Goal: Information Seeking & Learning: Learn about a topic

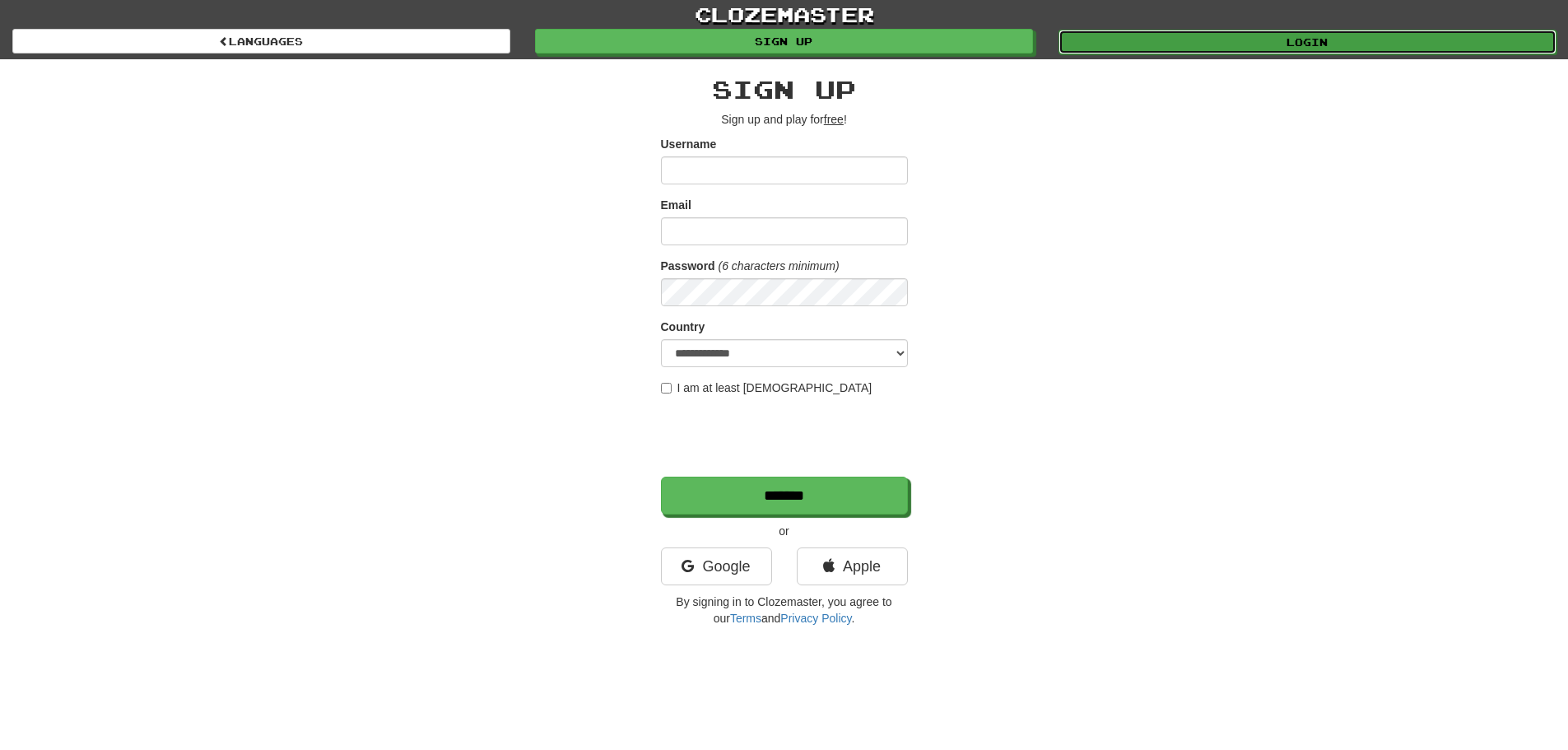
click at [1223, 37] on link "Login" at bounding box center [1308, 42] width 498 height 24
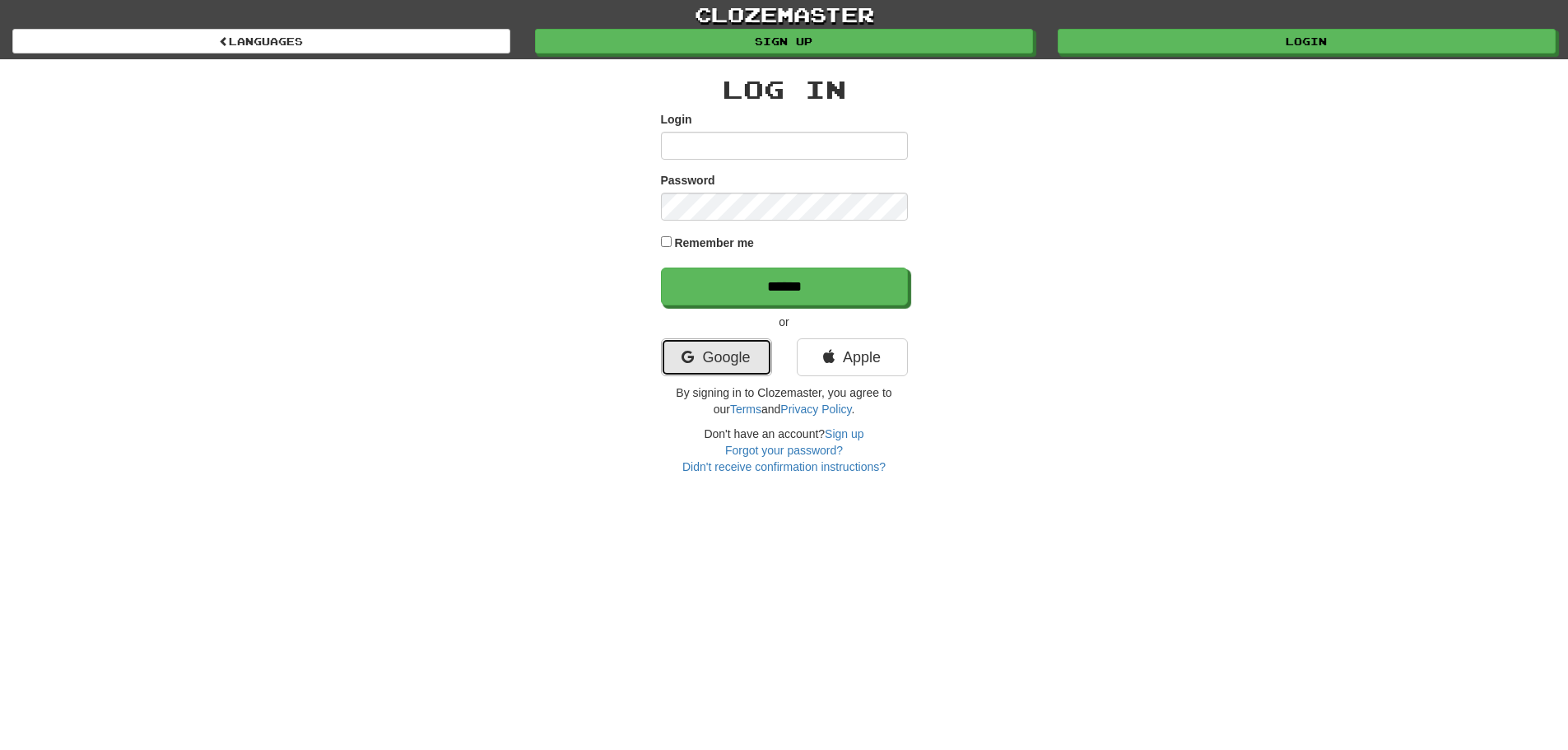
click at [732, 363] on link "Google" at bounding box center [717, 358] width 111 height 38
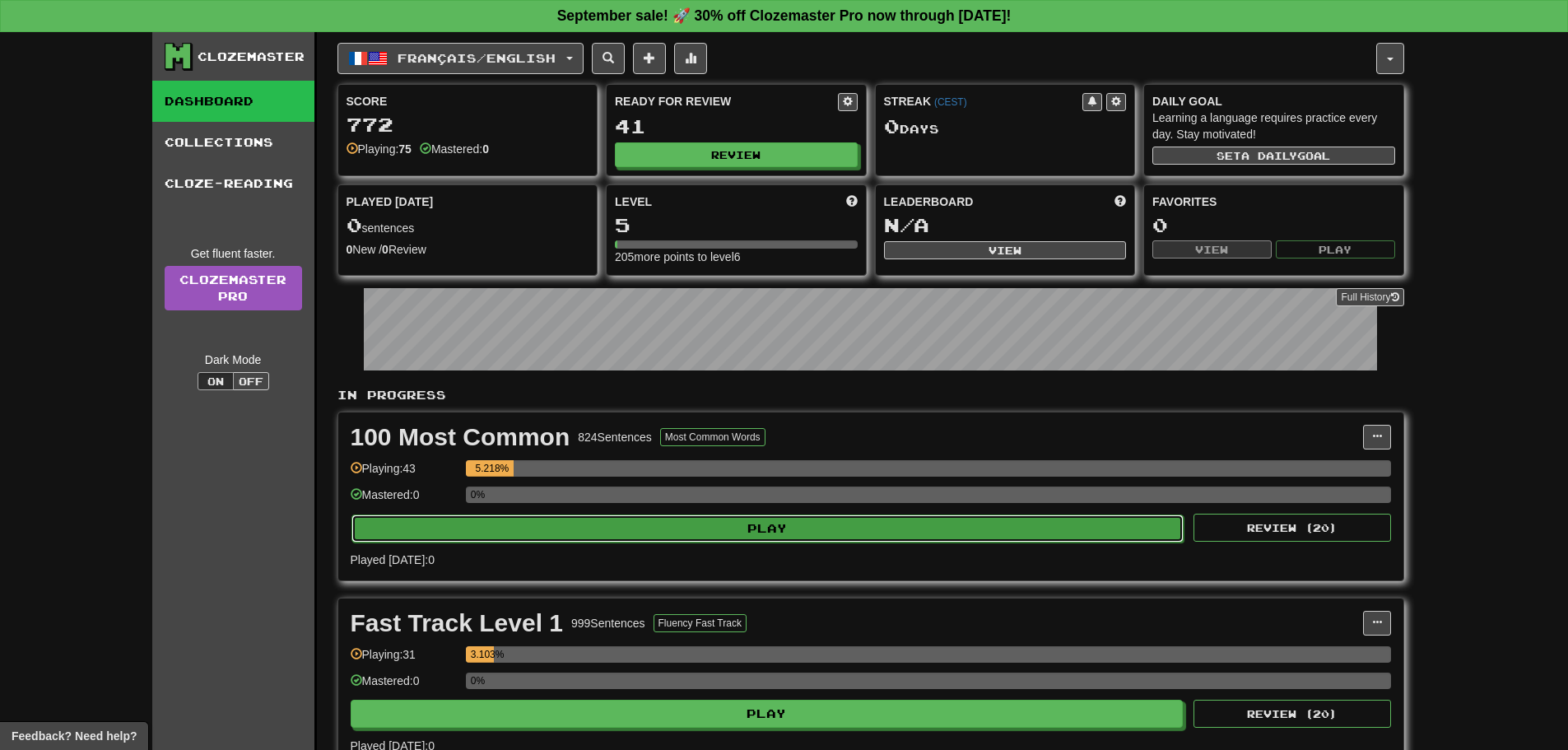
click at [771, 536] on button "Play" at bounding box center [768, 529] width 833 height 28
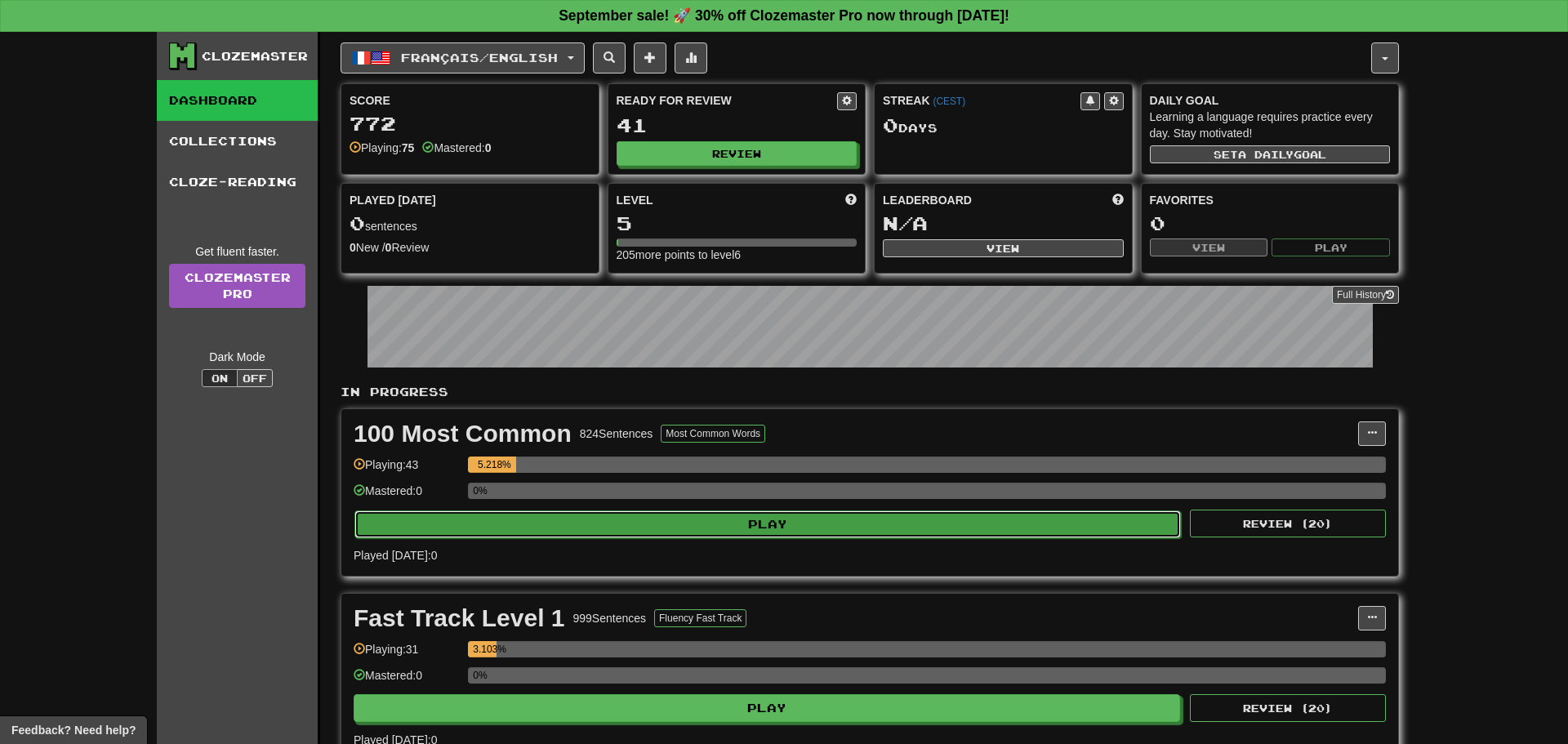
select select "**"
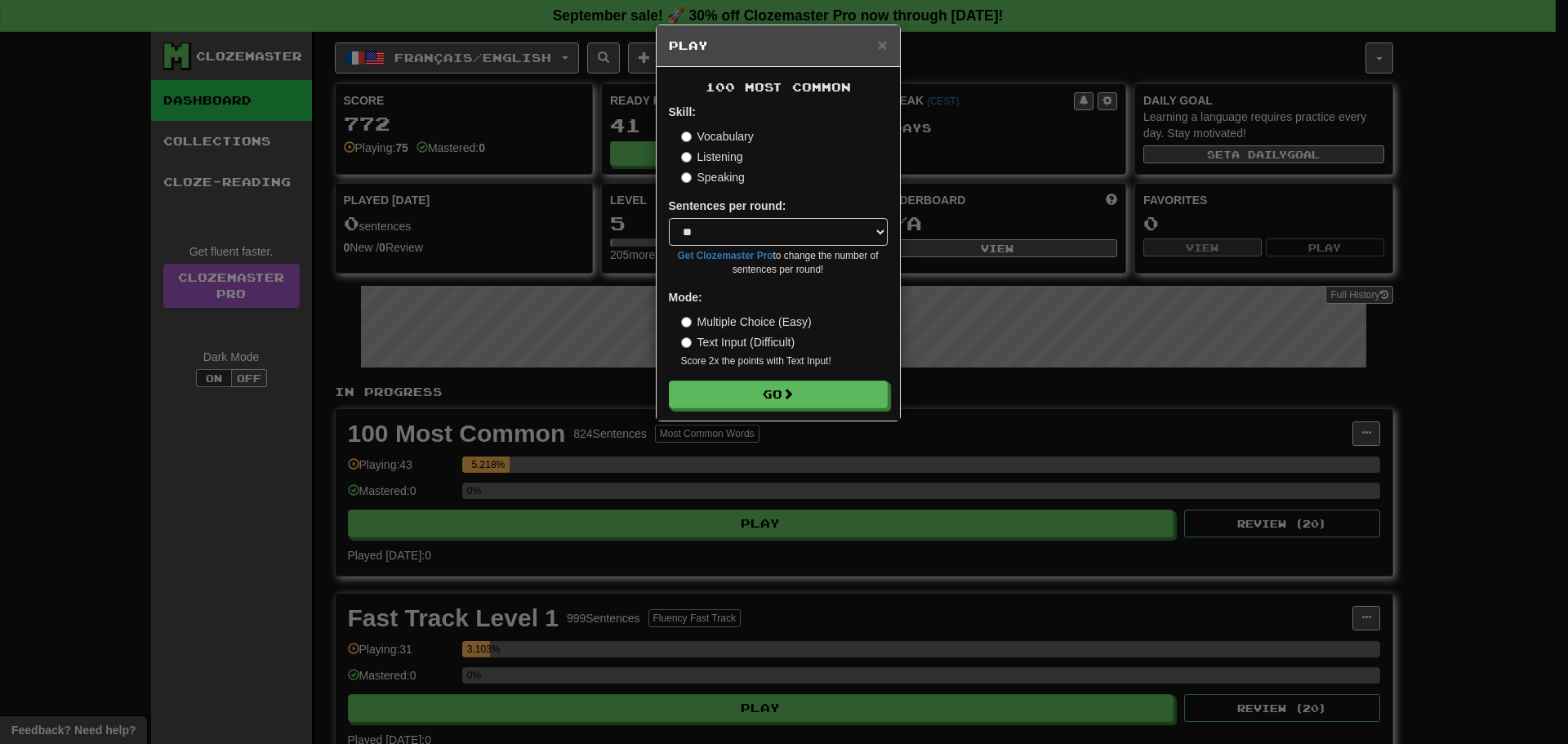
click at [712, 153] on label "Listening" at bounding box center [712, 157] width 62 height 16
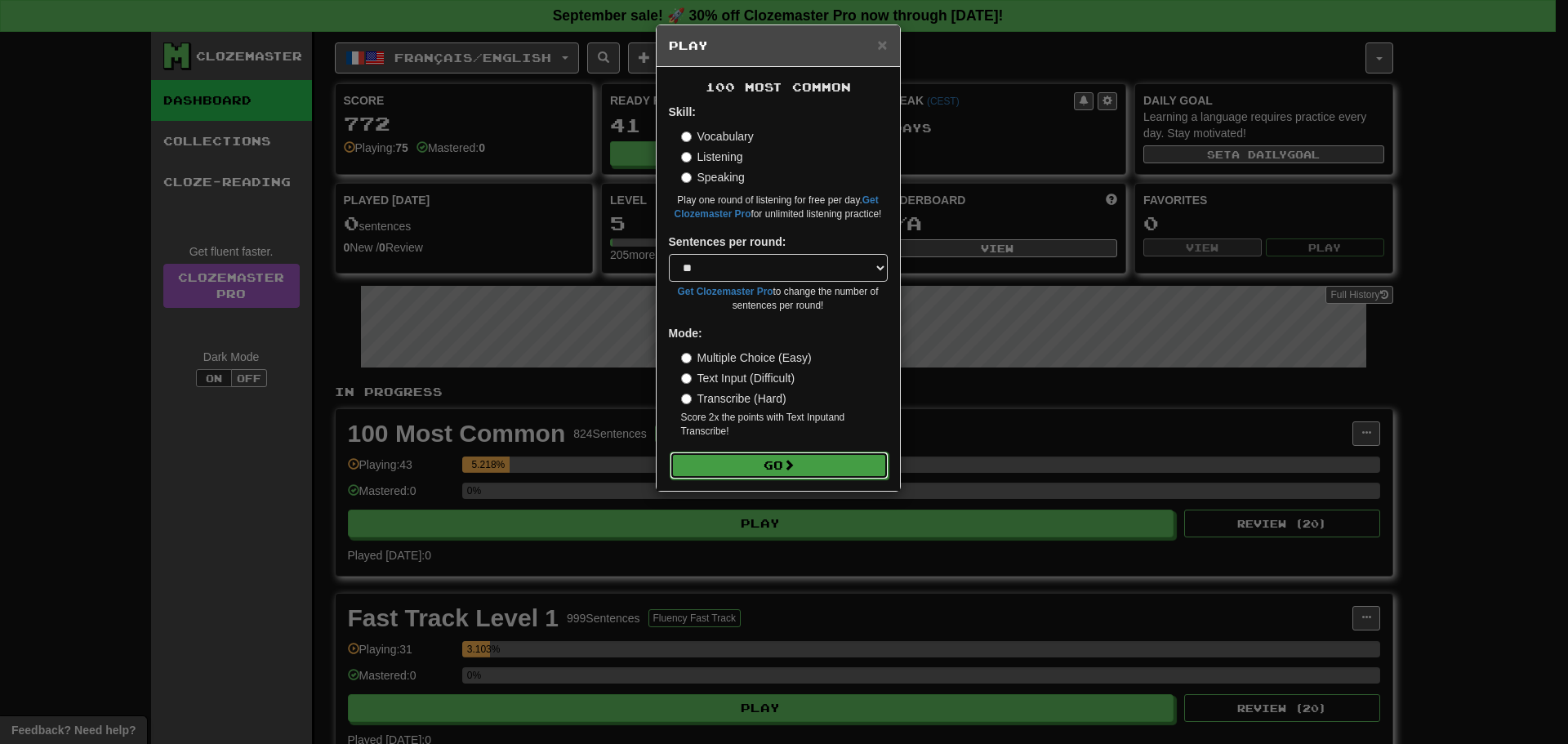
click at [790, 465] on span at bounding box center [789, 464] width 11 height 11
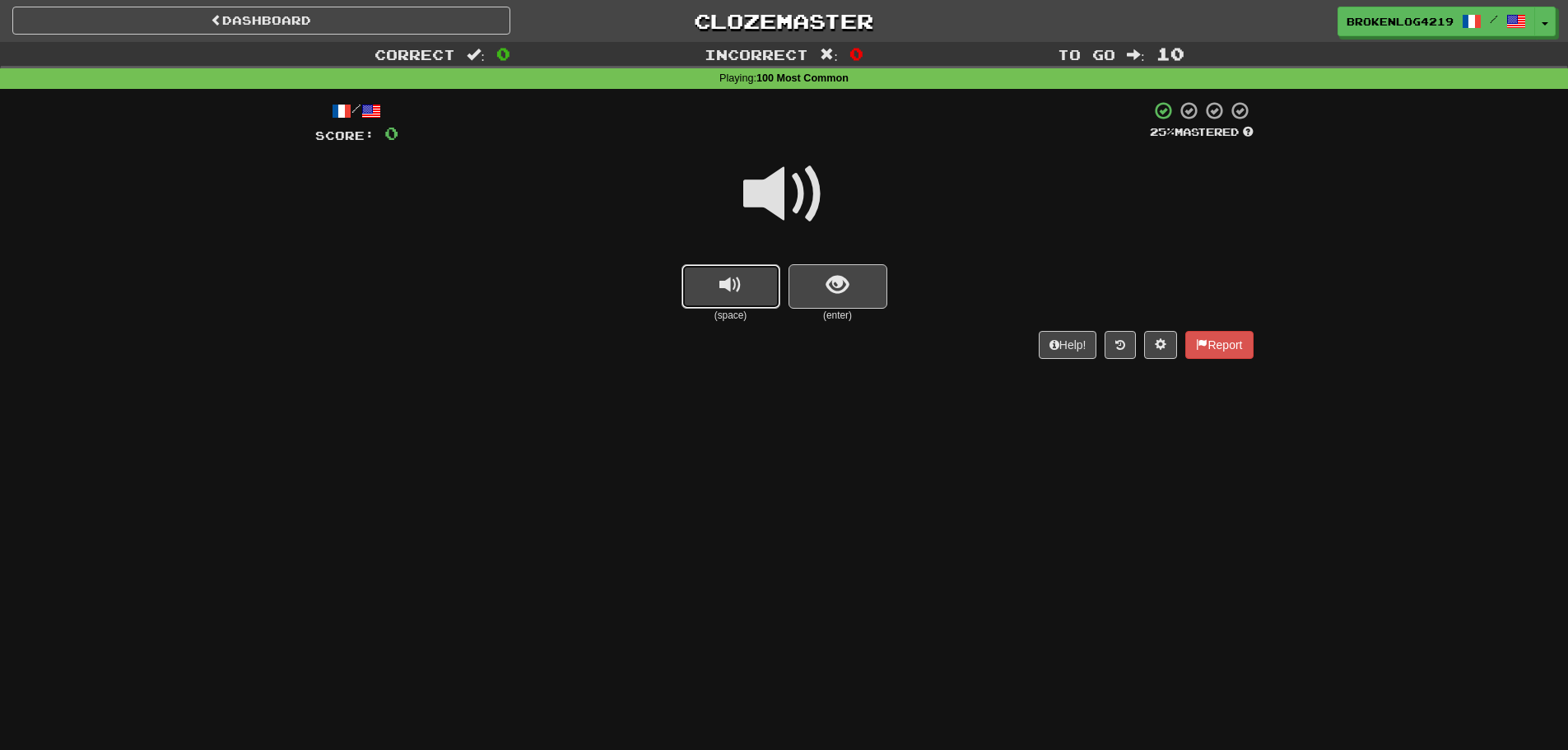
click at [762, 288] on button "replay audio" at bounding box center [731, 286] width 99 height 44
click at [848, 274] on span "show sentence" at bounding box center [837, 286] width 23 height 23
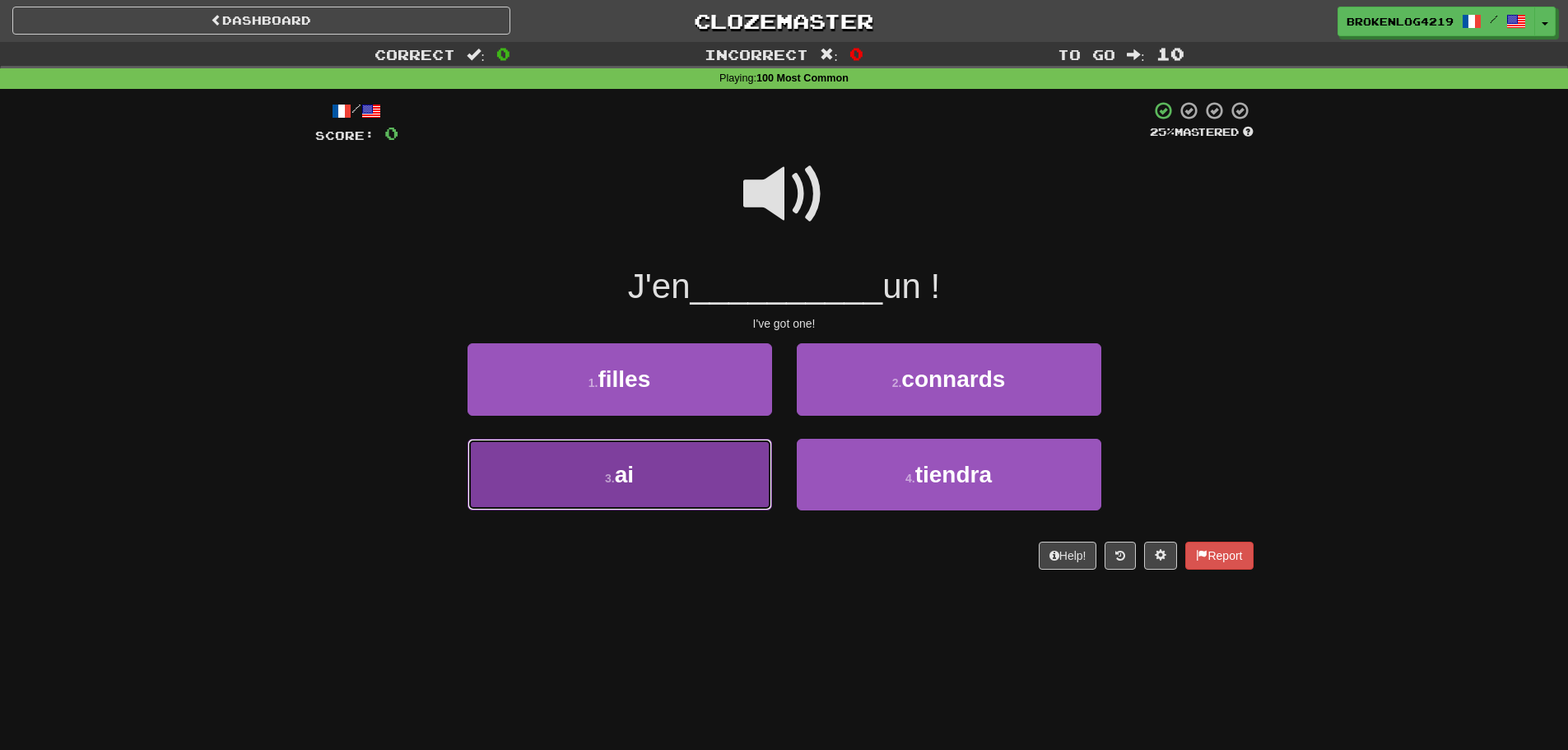
click at [750, 495] on button "3 . ai" at bounding box center [620, 475] width 305 height 72
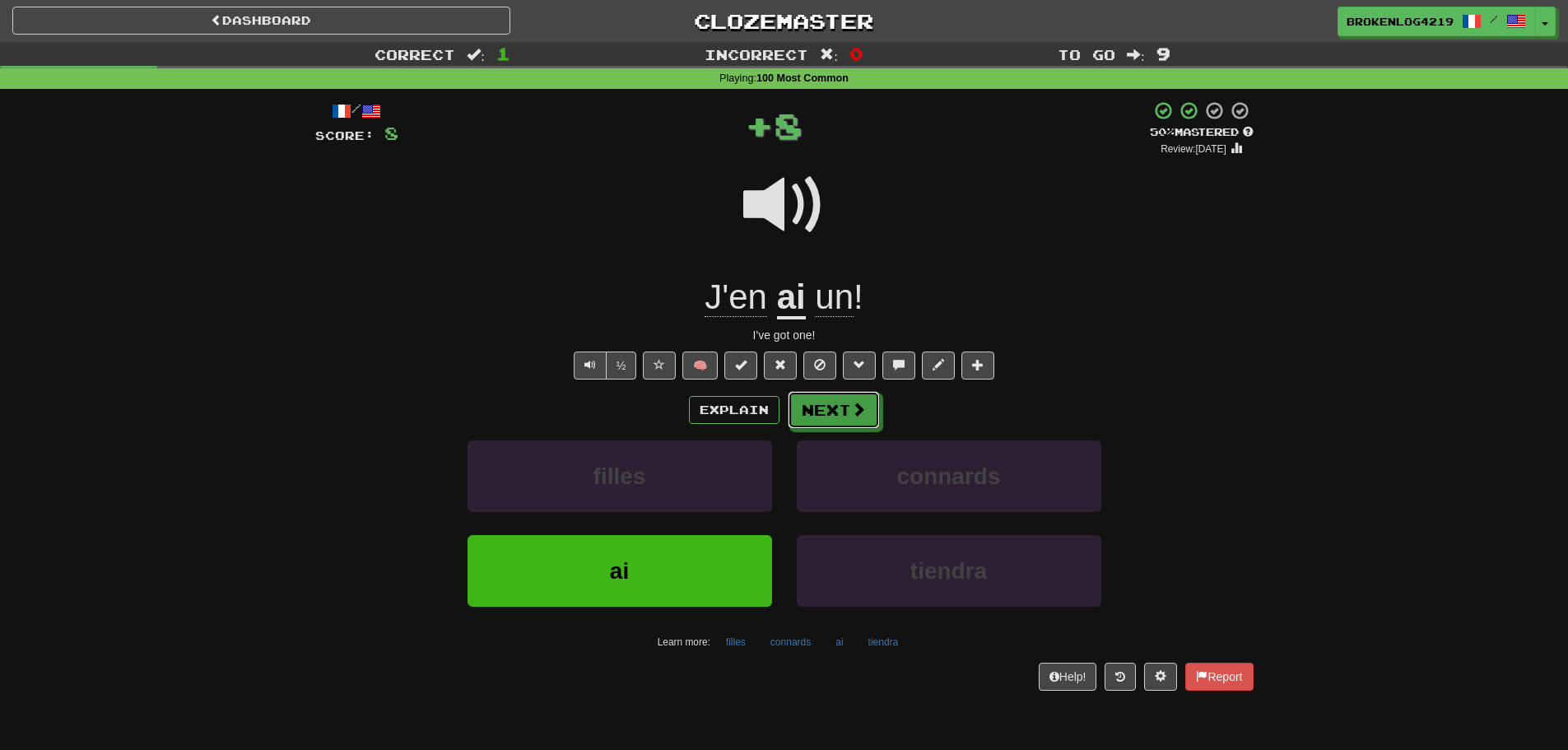
click at [870, 408] on button "Next" at bounding box center [834, 411] width 92 height 38
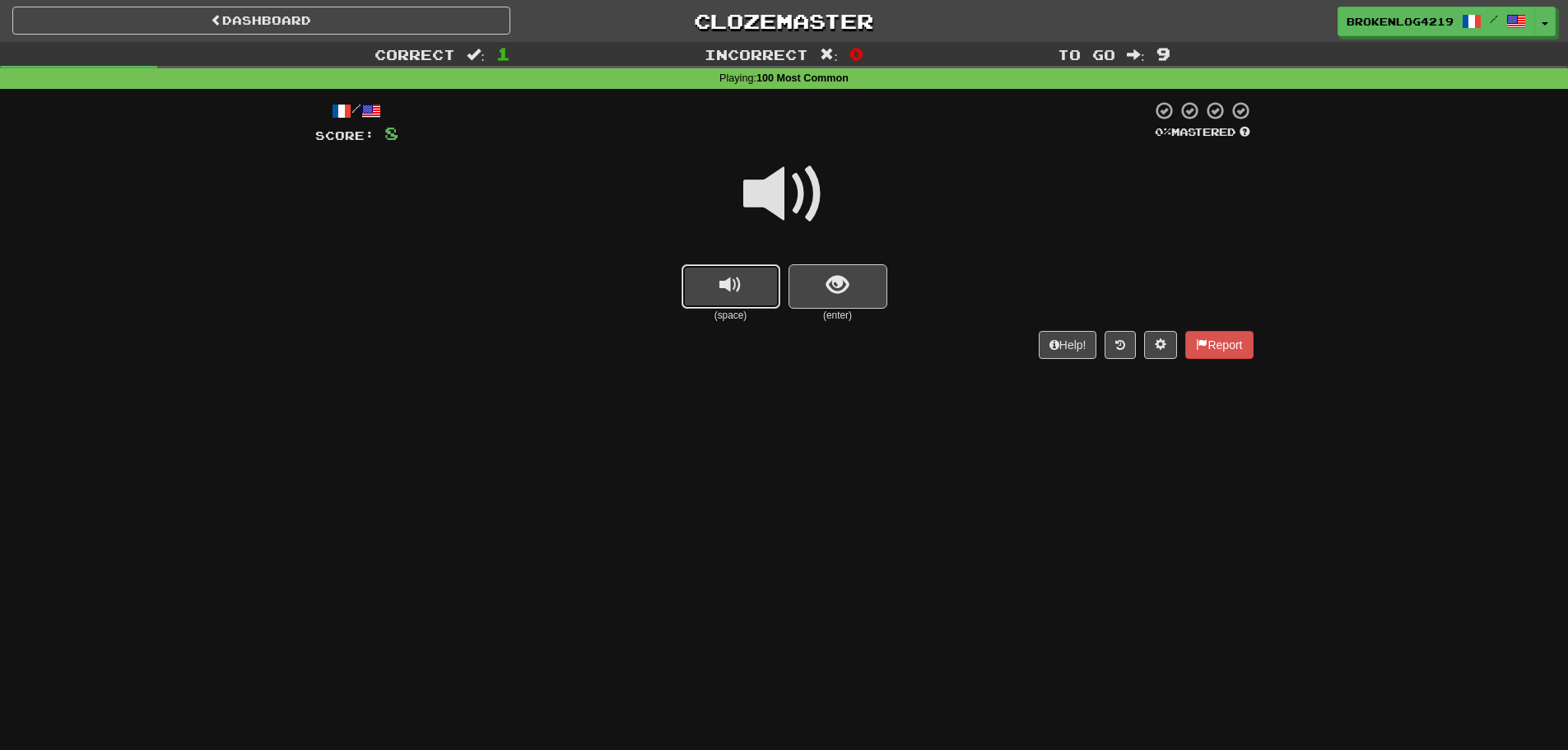
click at [732, 291] on span "replay audio" at bounding box center [731, 286] width 23 height 23
click at [732, 284] on span "replay audio" at bounding box center [731, 286] width 23 height 23
click at [832, 266] on button "show sentence" at bounding box center [838, 286] width 99 height 44
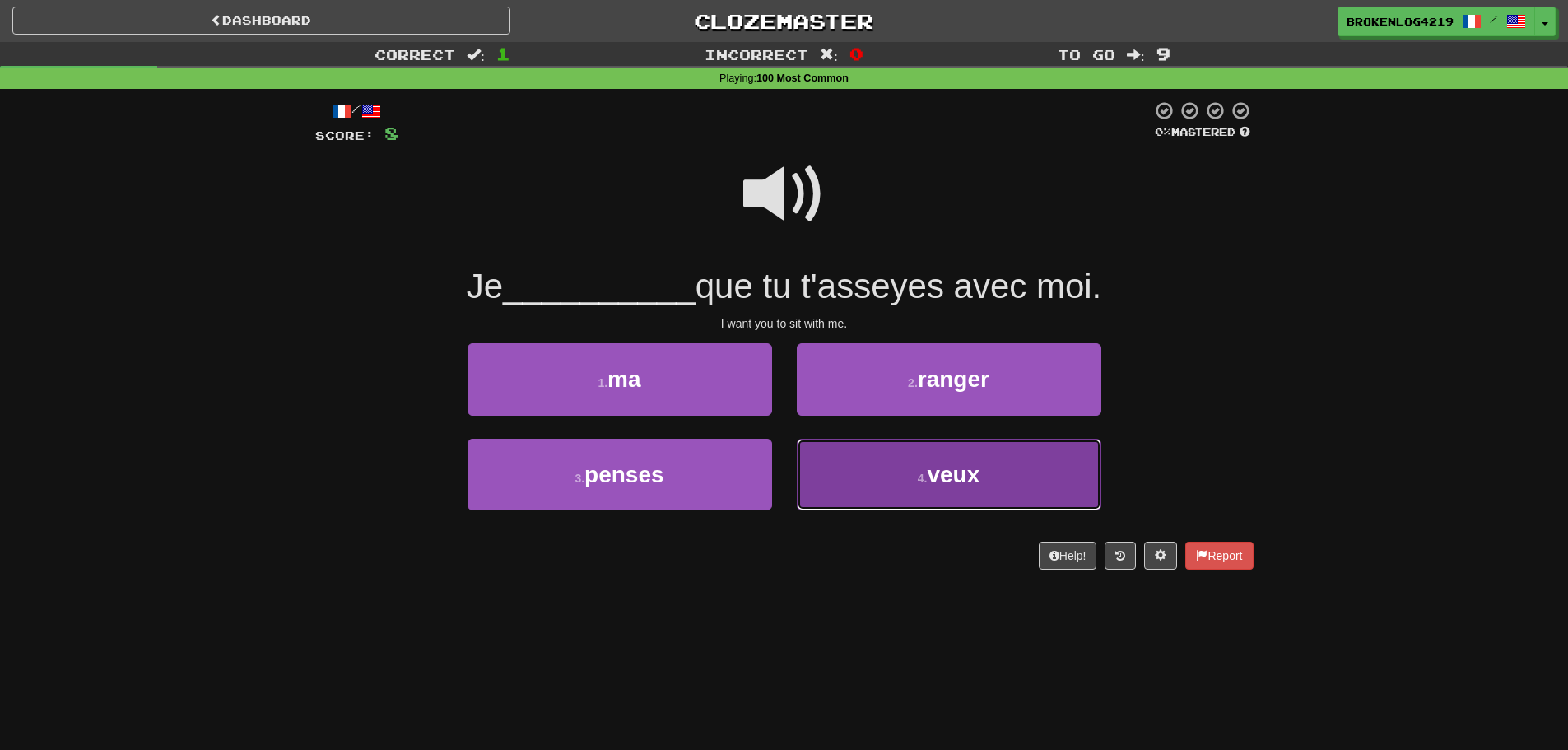
click at [882, 490] on button "4 . veux" at bounding box center [948, 475] width 305 height 72
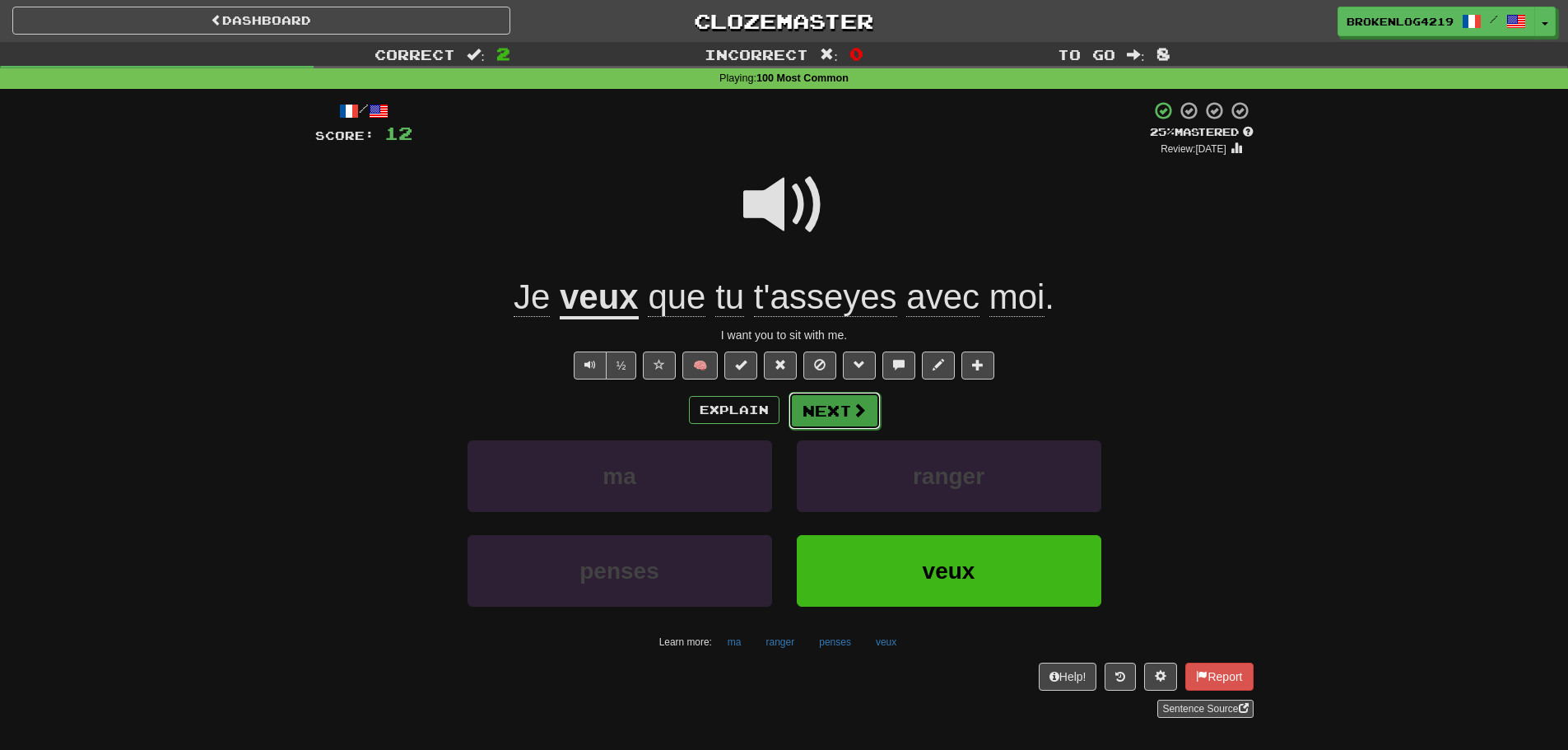
click at [833, 393] on button "Next" at bounding box center [835, 411] width 92 height 38
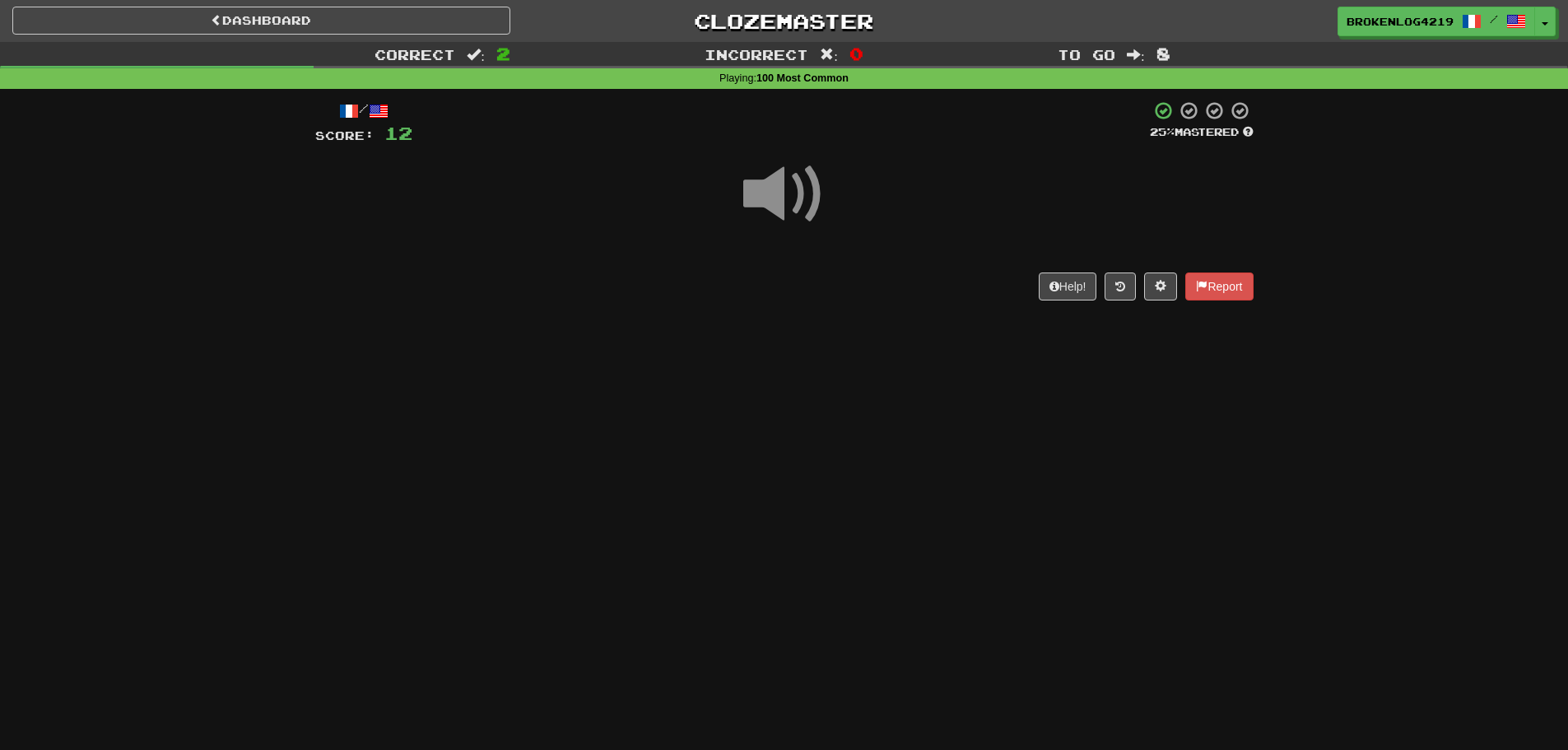
drag, startPoint x: 772, startPoint y: 219, endPoint x: 898, endPoint y: 589, distance: 390.9
click at [898, 589] on div "Dashboard Clozemaster BrokenLog4219 / Toggle Dropdown Dashboard Leaderboard Act…" at bounding box center [784, 375] width 1568 height 750
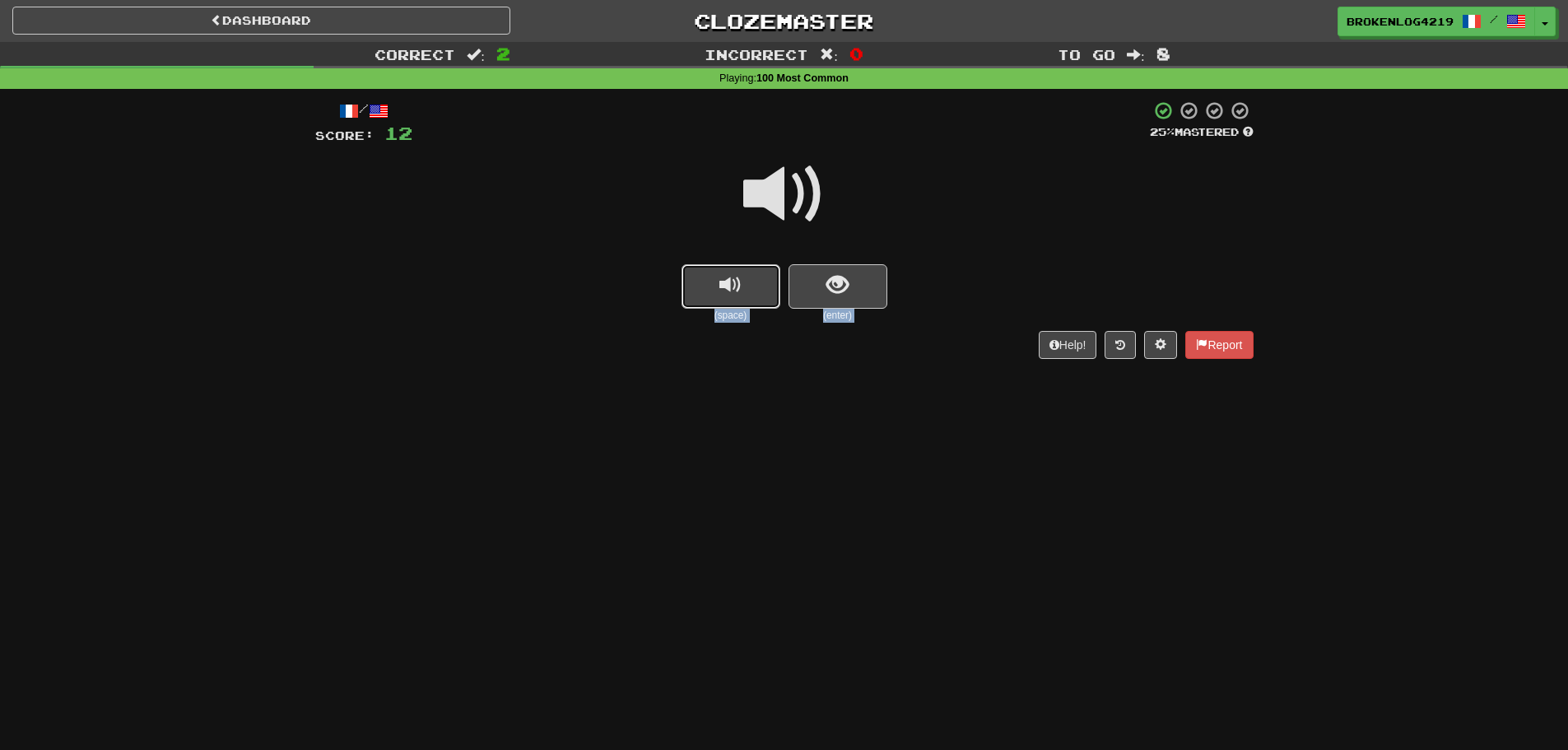
click at [725, 294] on span "replay audio" at bounding box center [731, 286] width 23 height 23
click at [864, 286] on button "show sentence" at bounding box center [838, 286] width 99 height 44
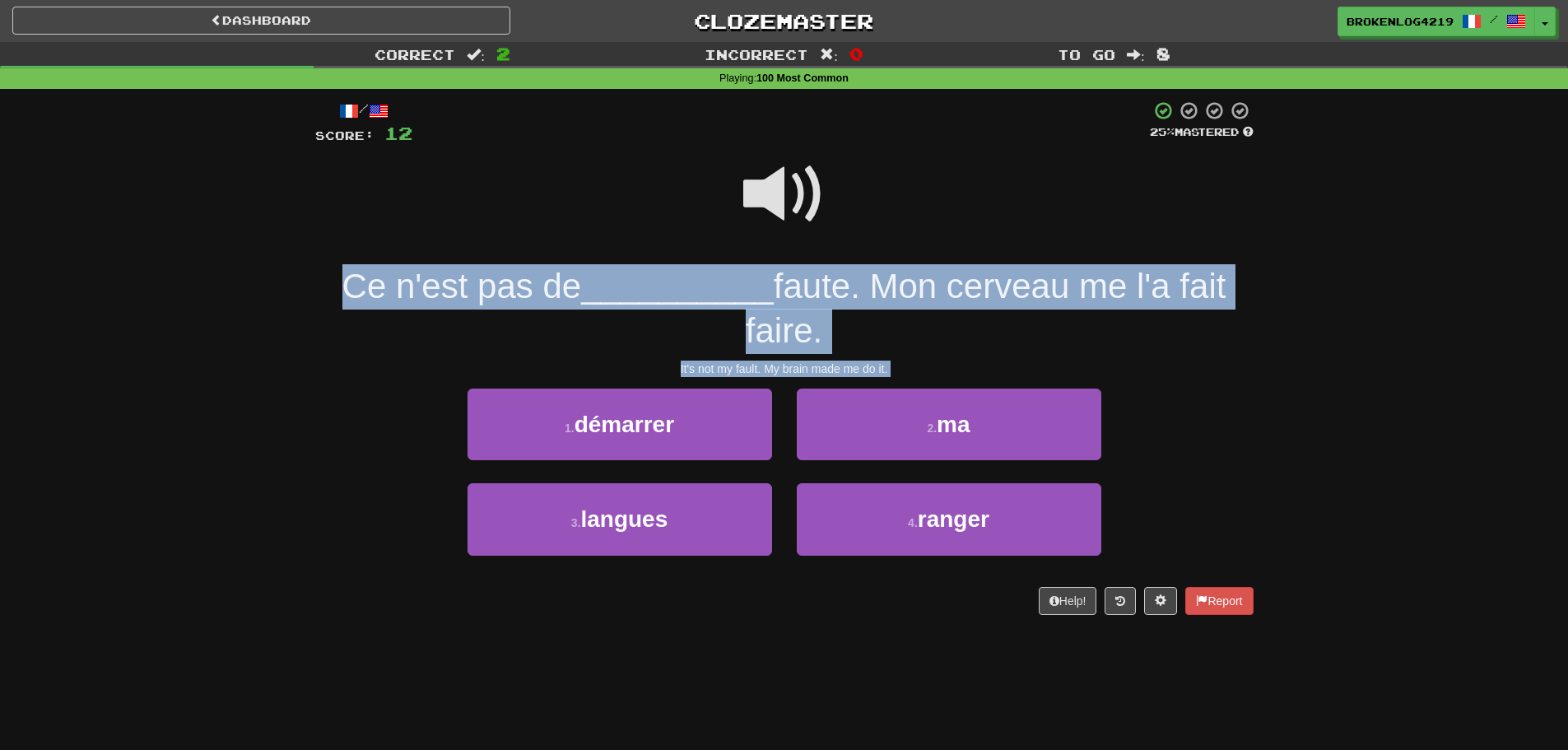
click at [1204, 346] on div "Ce n'est pas de __________ faute. Mon cerveau me l'a fait faire." at bounding box center [784, 309] width 938 height 89
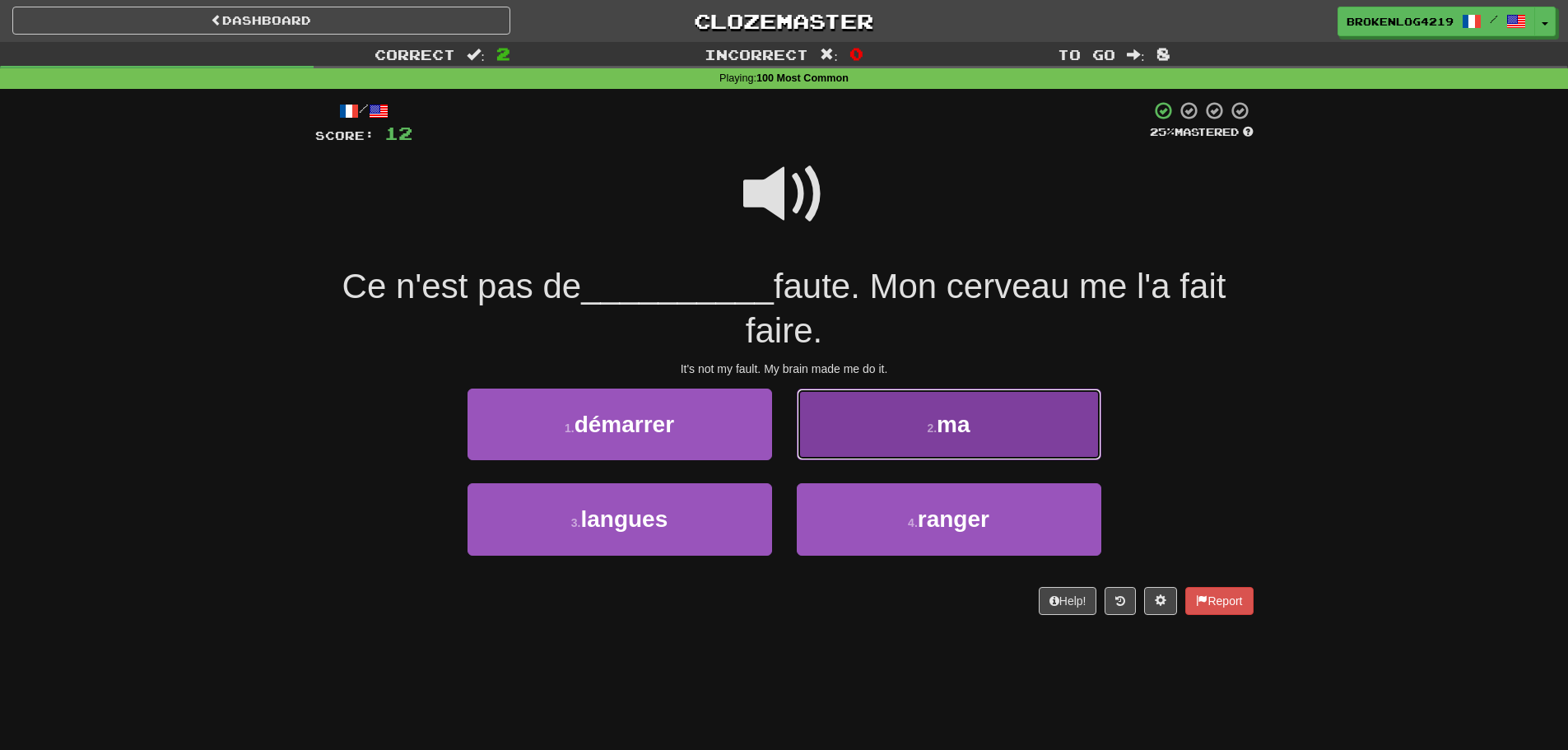
click at [880, 446] on button "2 . ma" at bounding box center [948, 424] width 305 height 72
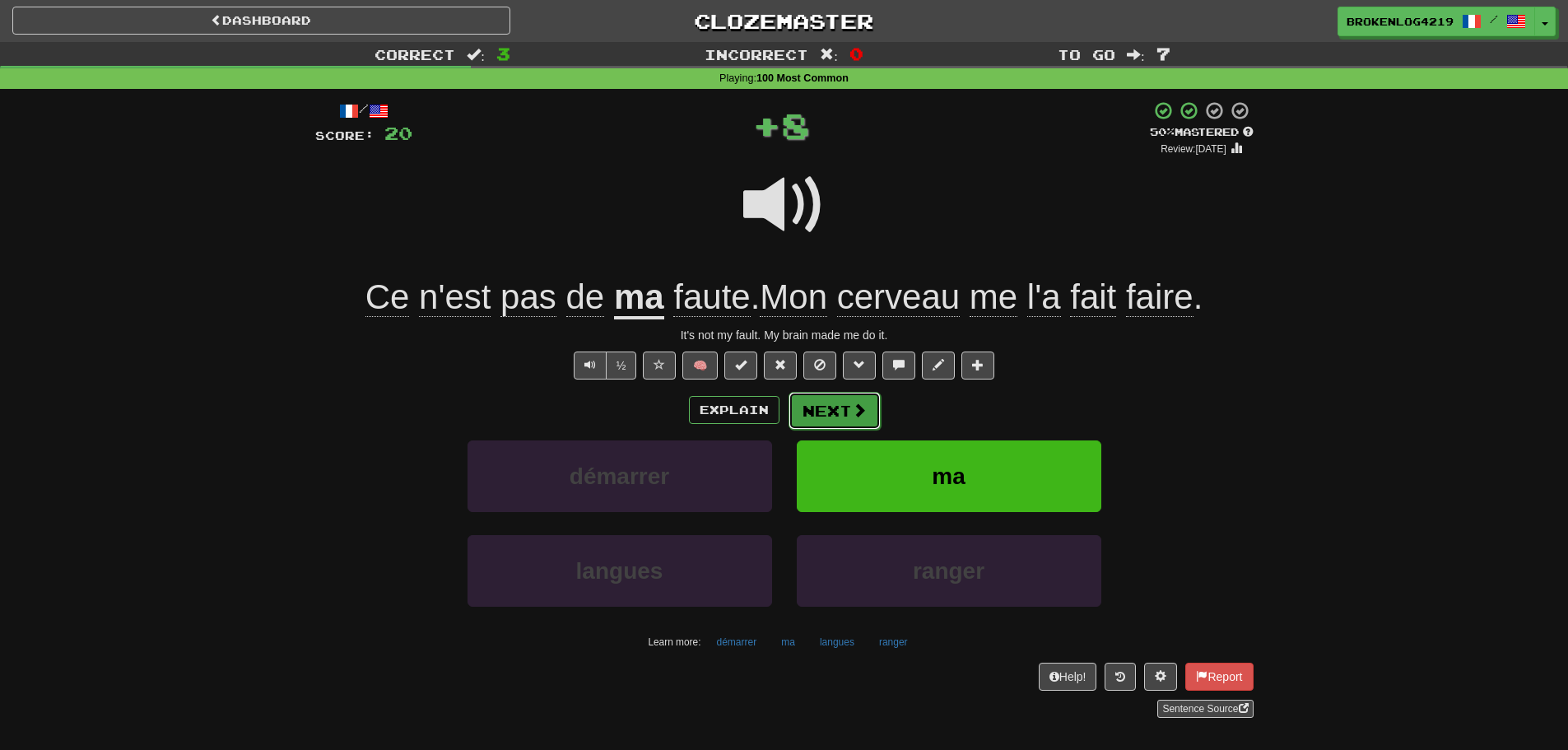
click at [865, 407] on button "Next" at bounding box center [835, 411] width 92 height 38
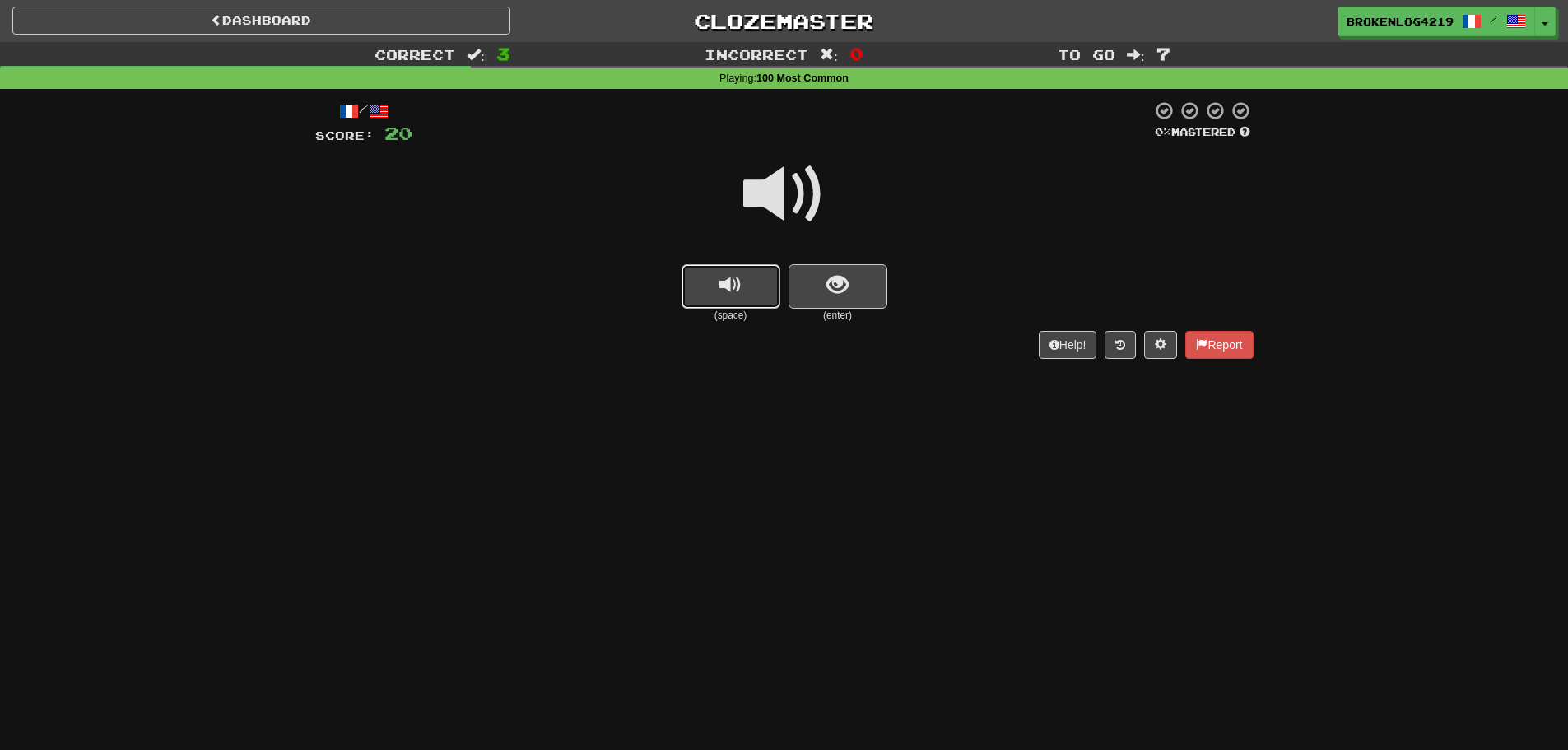
click at [738, 293] on span "replay audio" at bounding box center [731, 286] width 23 height 23
drag, startPoint x: 841, startPoint y: 310, endPoint x: 834, endPoint y: 292, distance: 19.3
click at [841, 306] on div "(enter)" at bounding box center [838, 293] width 99 height 58
click at [834, 292] on span "show sentence" at bounding box center [837, 286] width 23 height 23
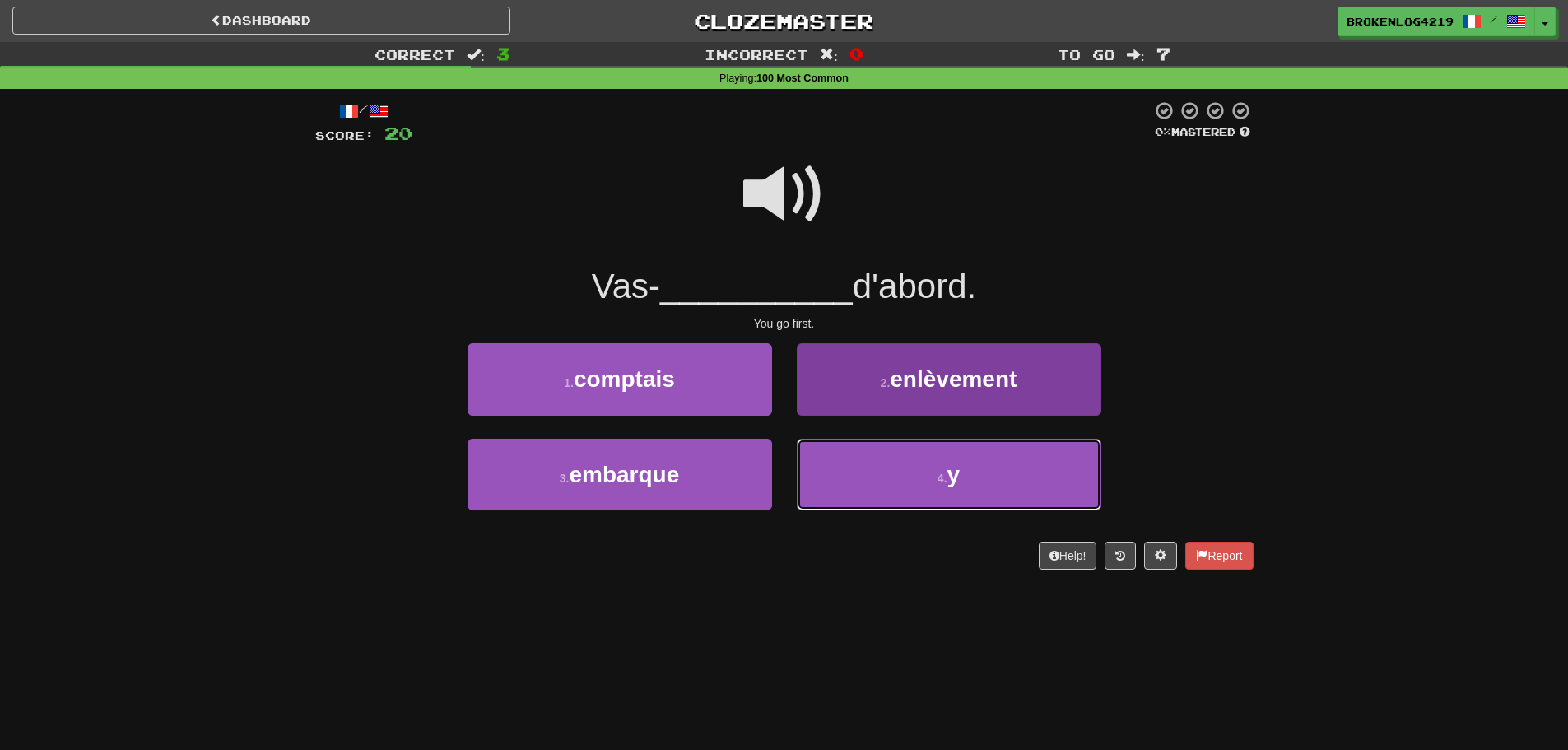
click at [949, 495] on button "4 . y" at bounding box center [948, 475] width 305 height 72
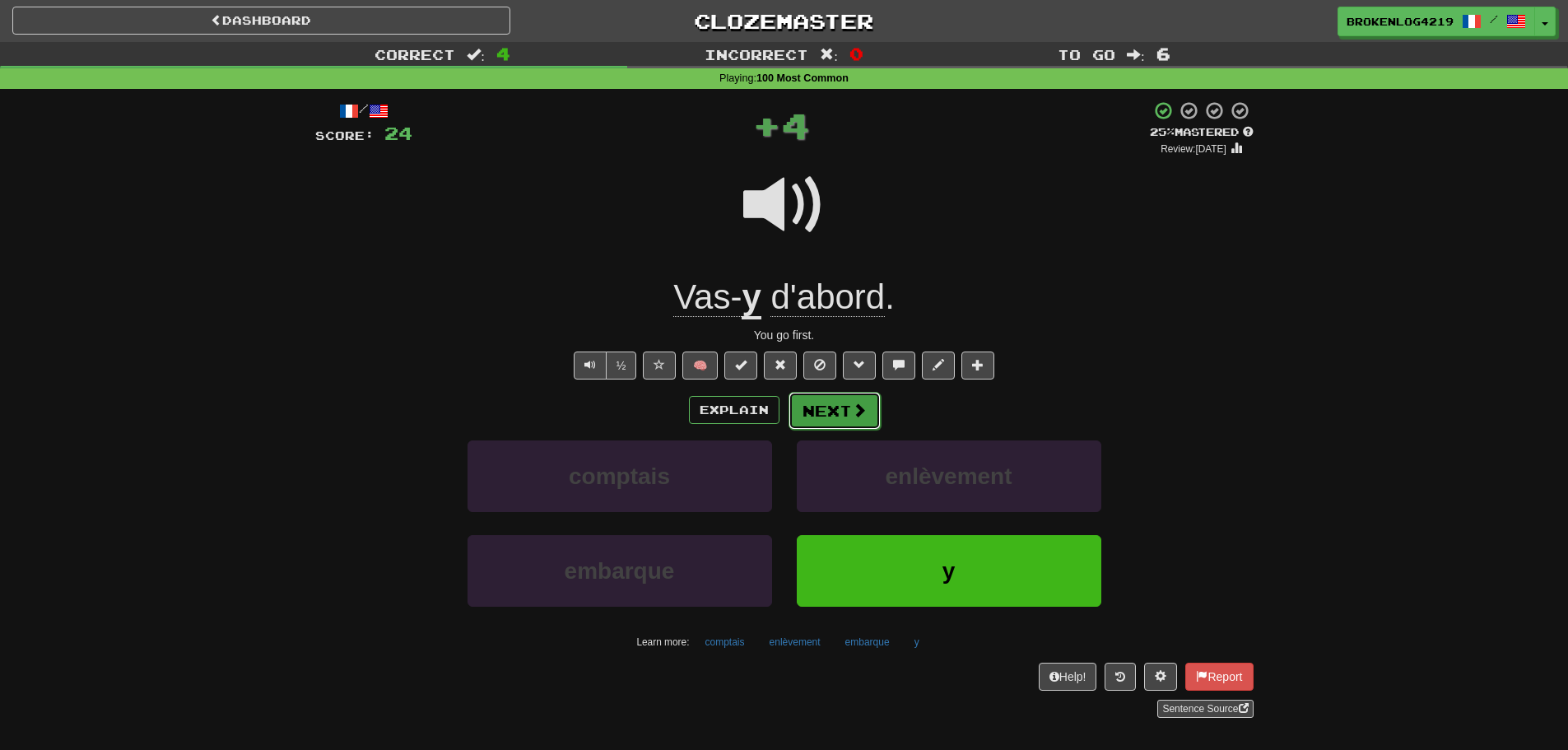
click at [833, 407] on button "Next" at bounding box center [835, 411] width 92 height 38
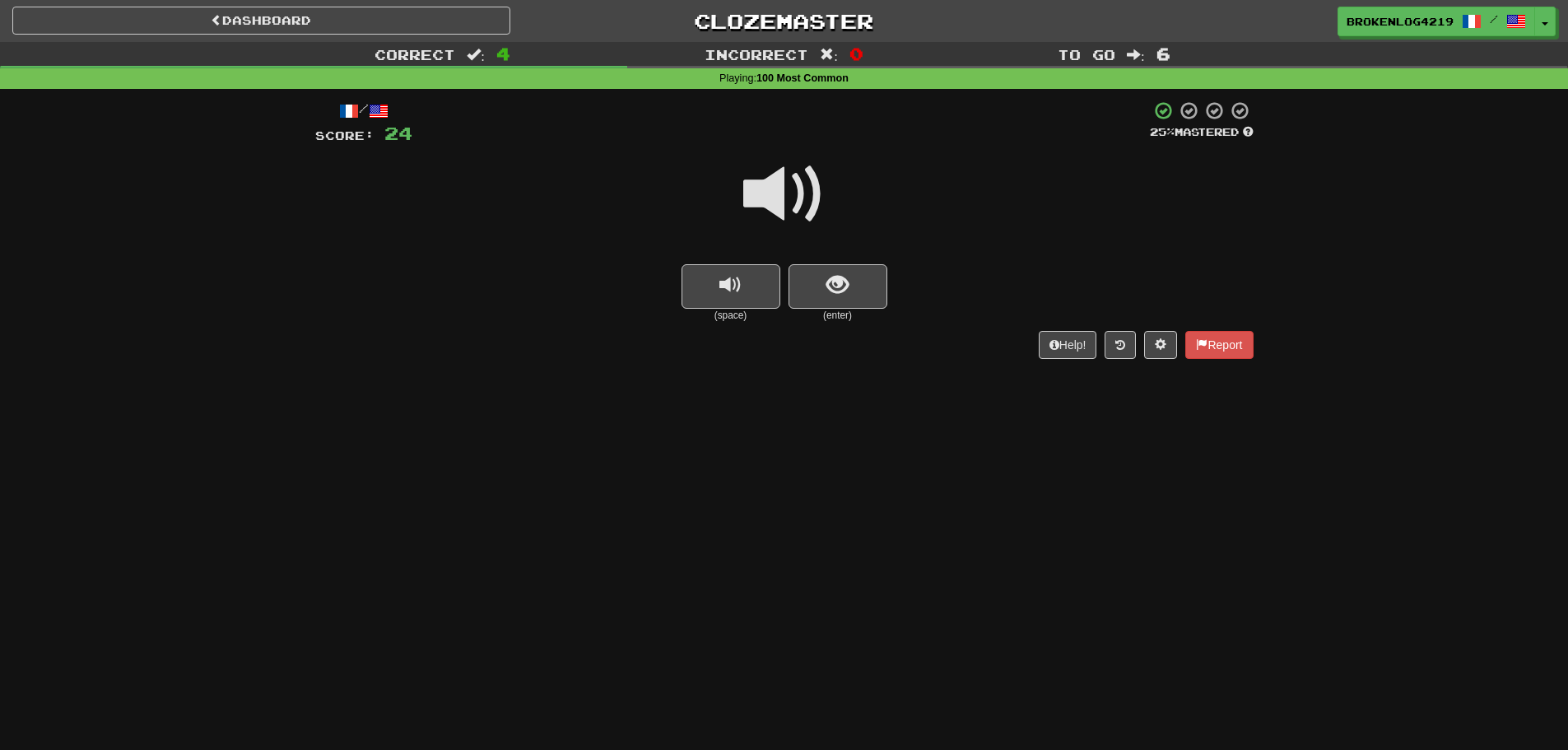
click at [767, 205] on span at bounding box center [784, 194] width 82 height 82
click at [867, 272] on button "show sentence" at bounding box center [838, 286] width 99 height 44
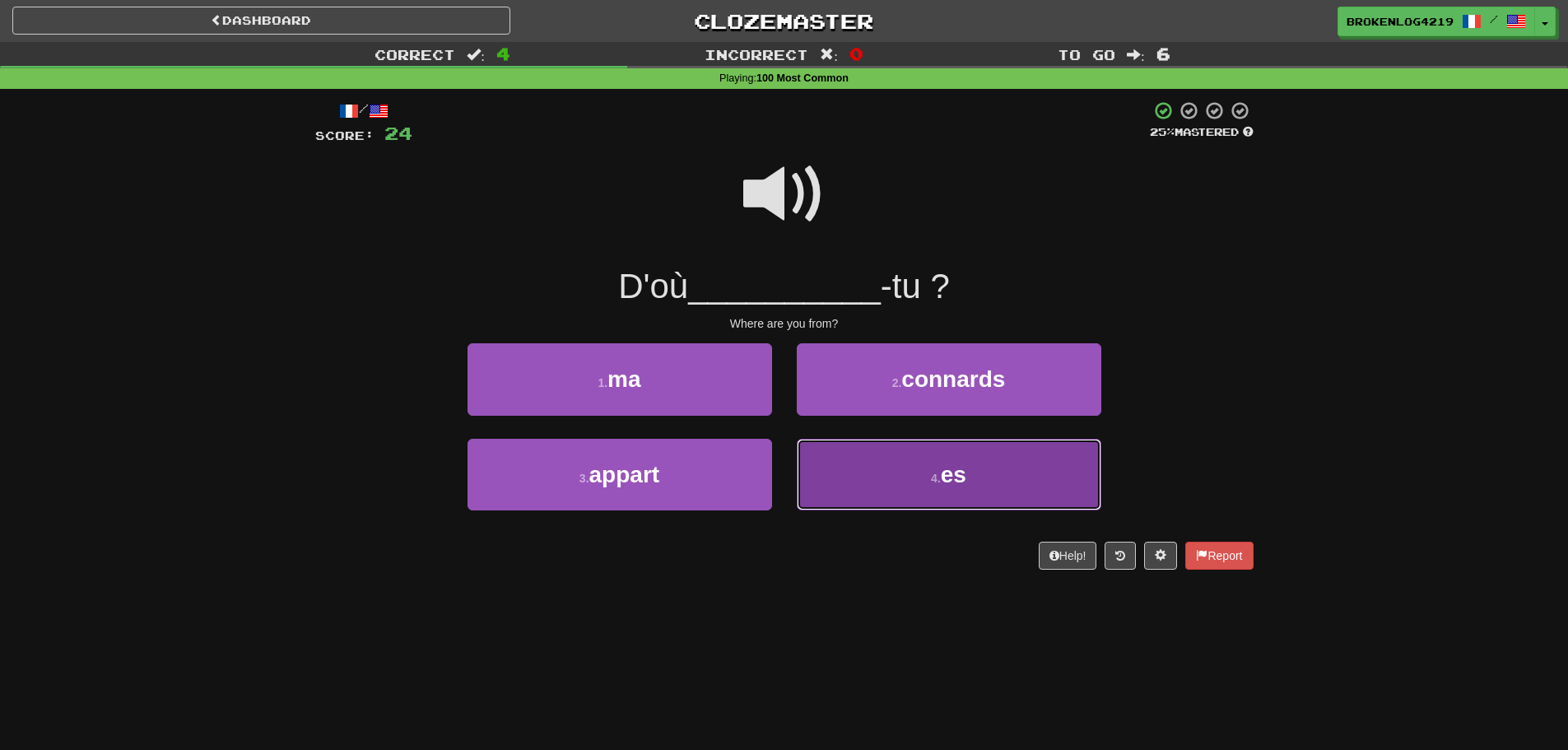
click at [955, 503] on button "4 . es" at bounding box center [948, 475] width 305 height 72
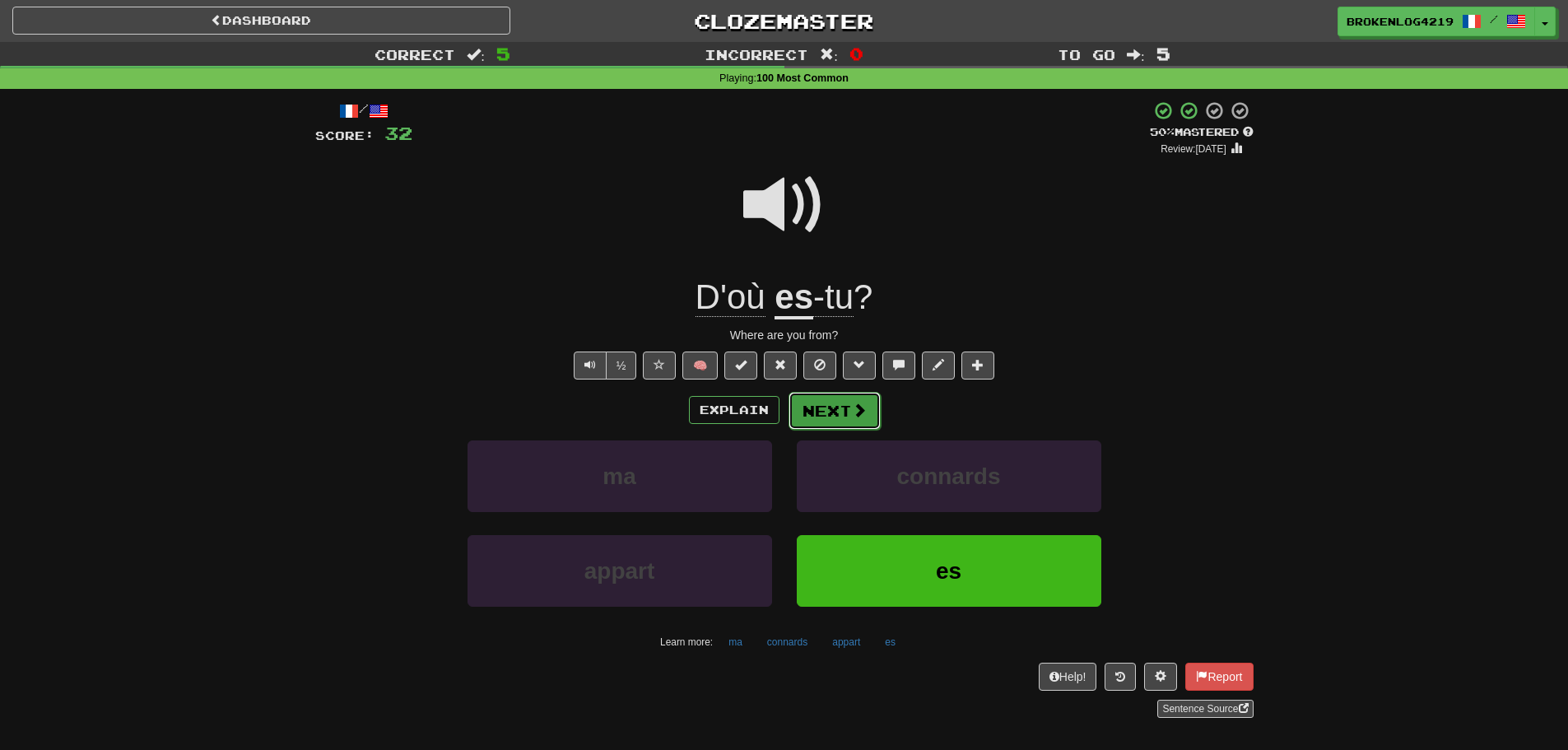
click at [843, 422] on button "Next" at bounding box center [835, 411] width 92 height 38
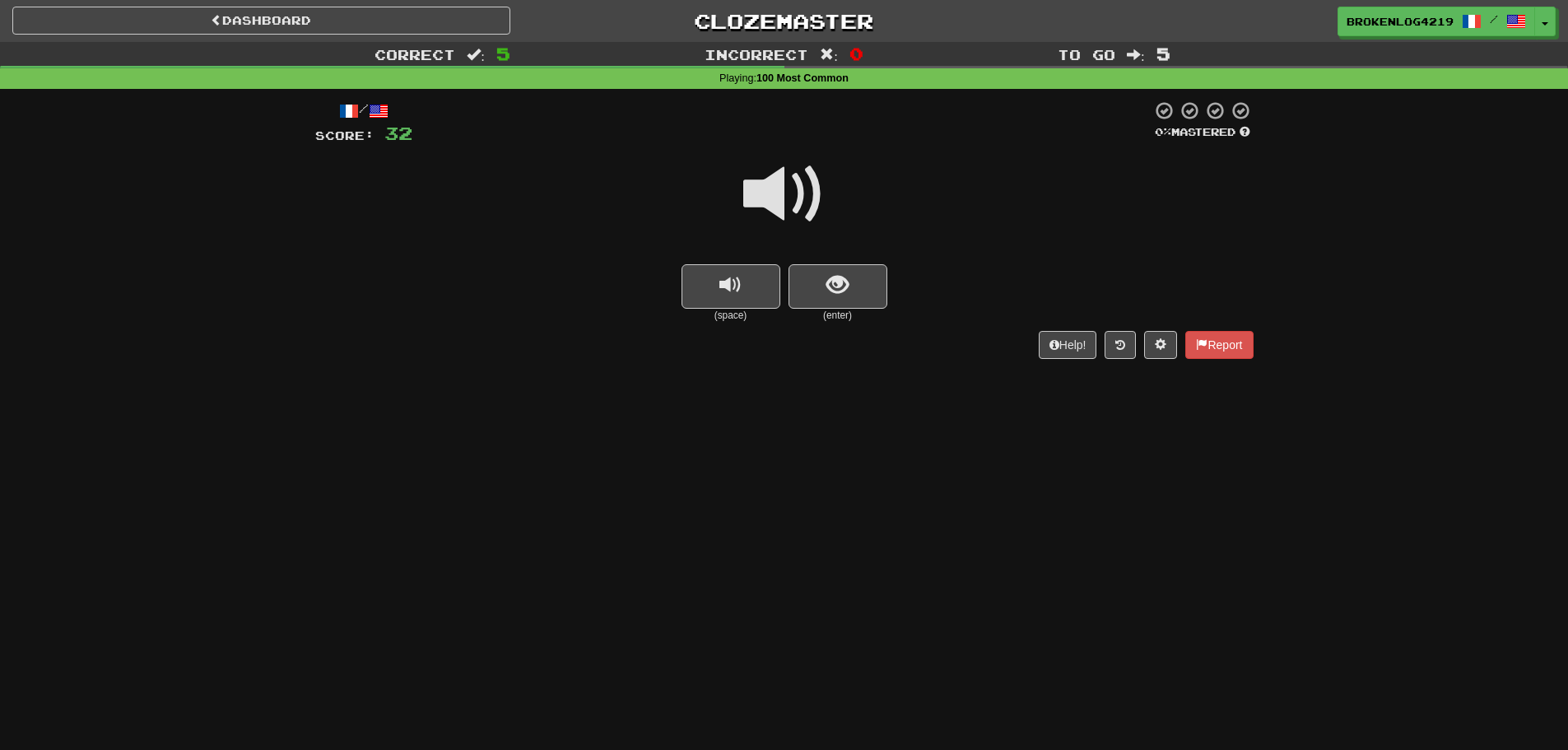
click at [764, 191] on span at bounding box center [784, 194] width 82 height 82
click at [852, 277] on button "show sentence" at bounding box center [838, 286] width 99 height 44
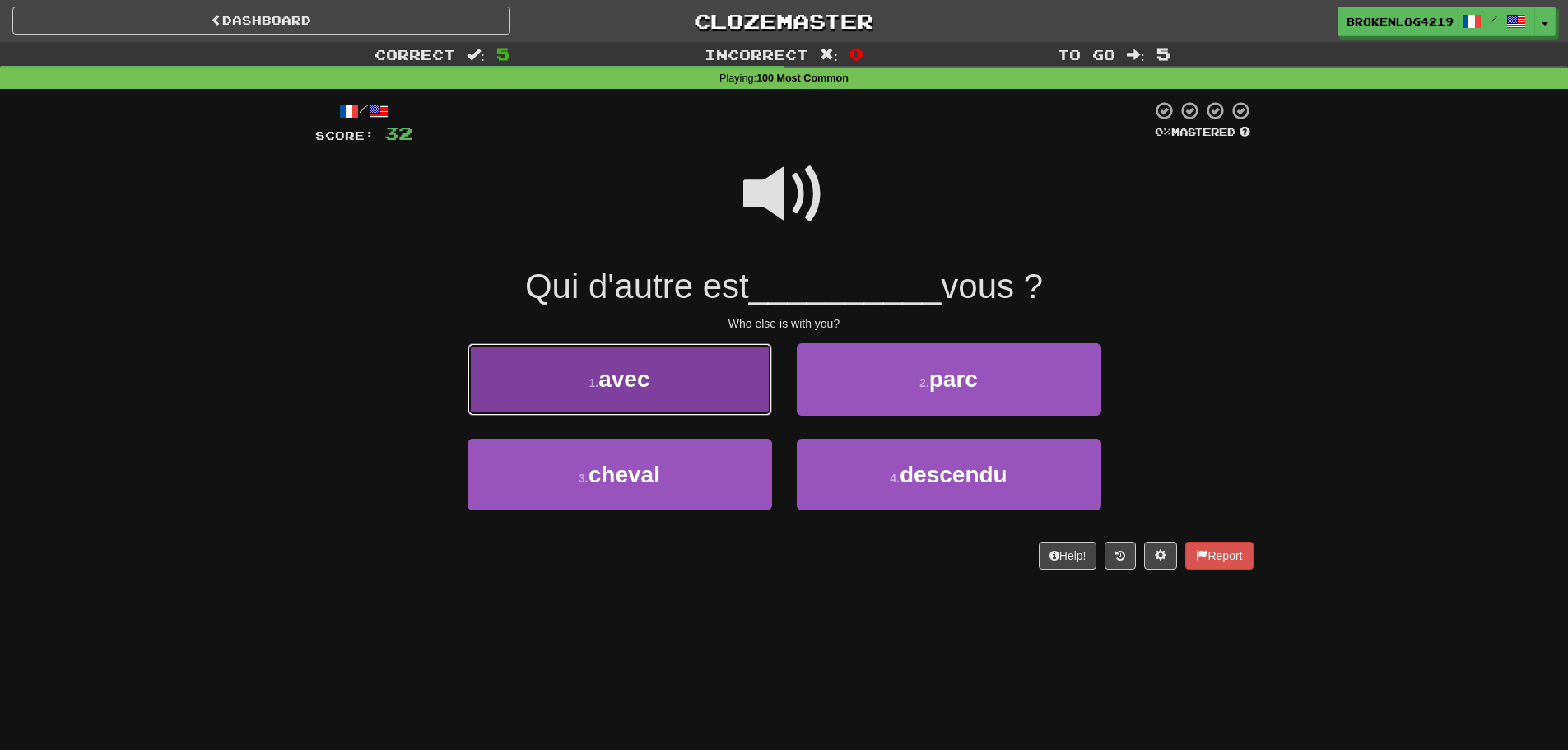
click at [711, 394] on button "1 . avec" at bounding box center [620, 379] width 305 height 72
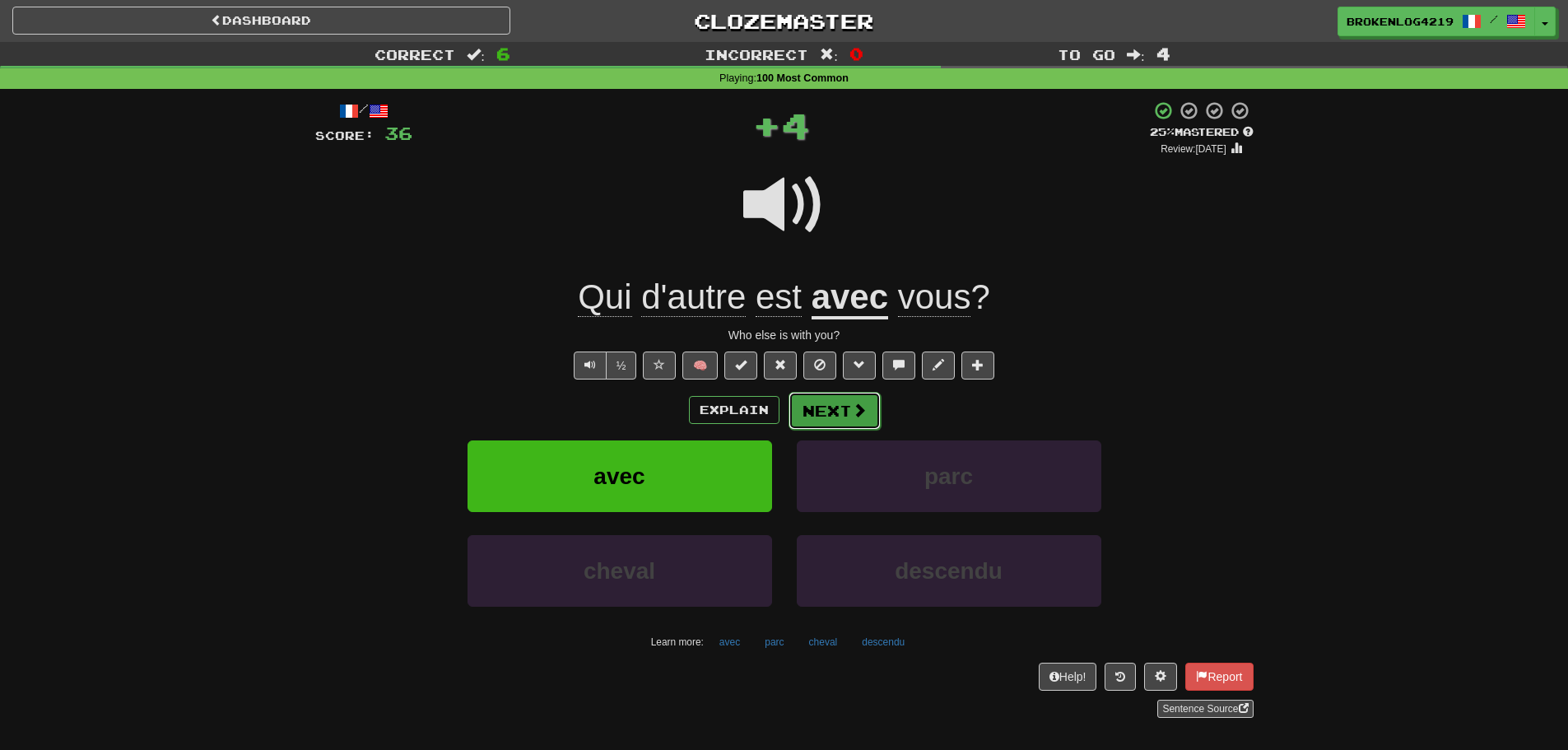
click at [834, 406] on button "Next" at bounding box center [835, 411] width 92 height 38
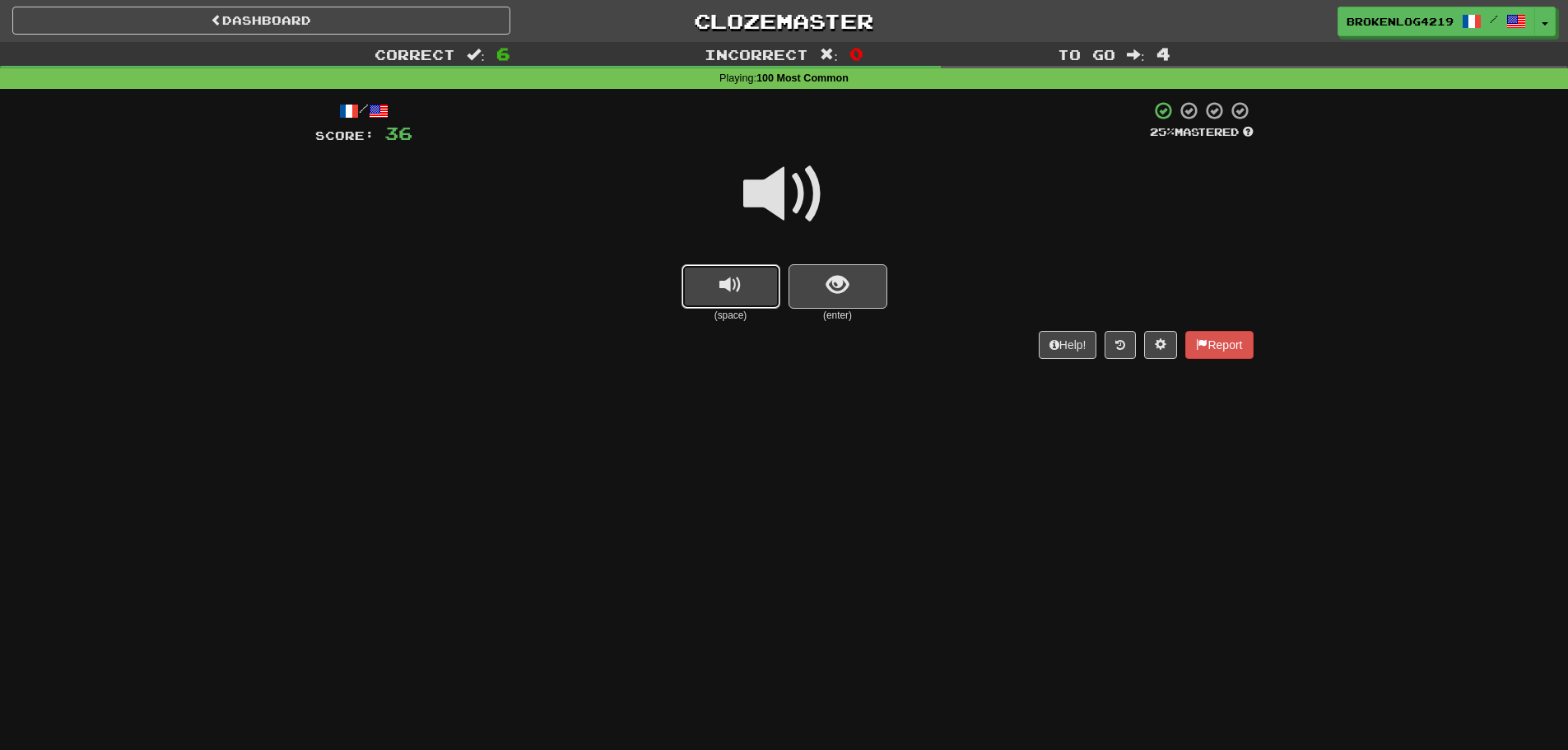
click at [743, 299] on button "replay audio" at bounding box center [731, 286] width 99 height 44
click at [717, 297] on button "replay audio" at bounding box center [731, 286] width 99 height 44
click at [798, 295] on button "show sentence" at bounding box center [838, 286] width 99 height 44
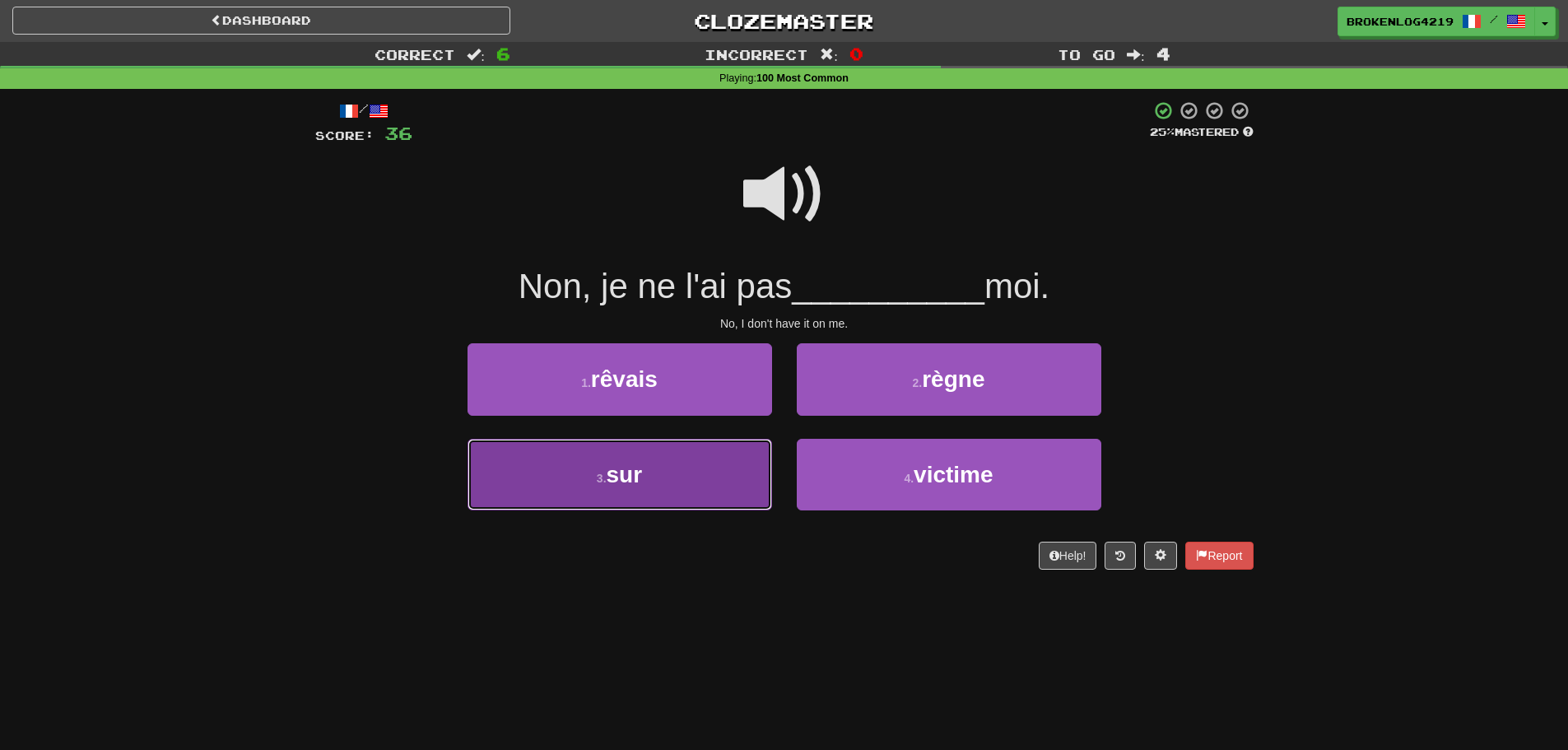
click at [739, 466] on button "3 . sur" at bounding box center [620, 475] width 305 height 72
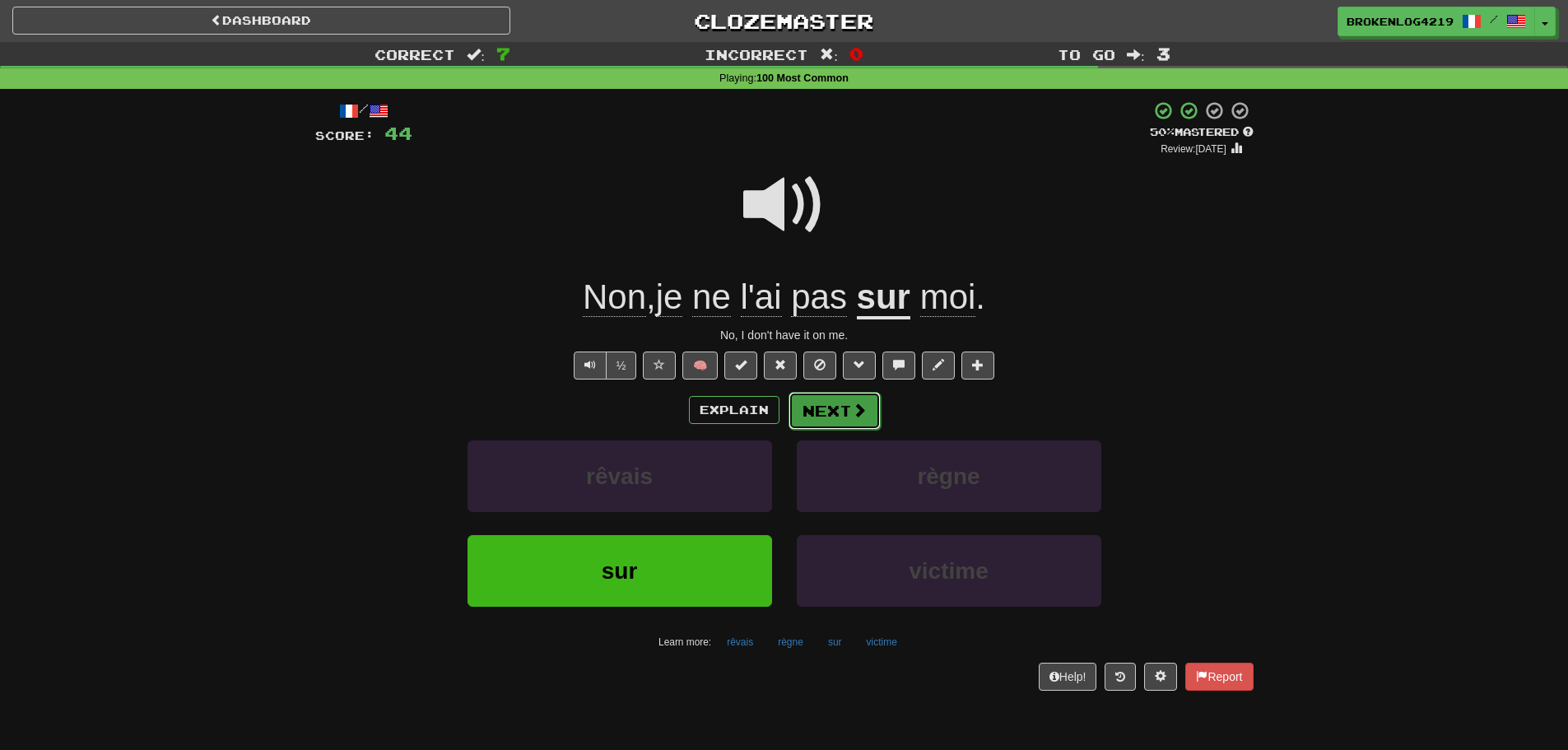
click at [816, 413] on button "Next" at bounding box center [835, 411] width 92 height 38
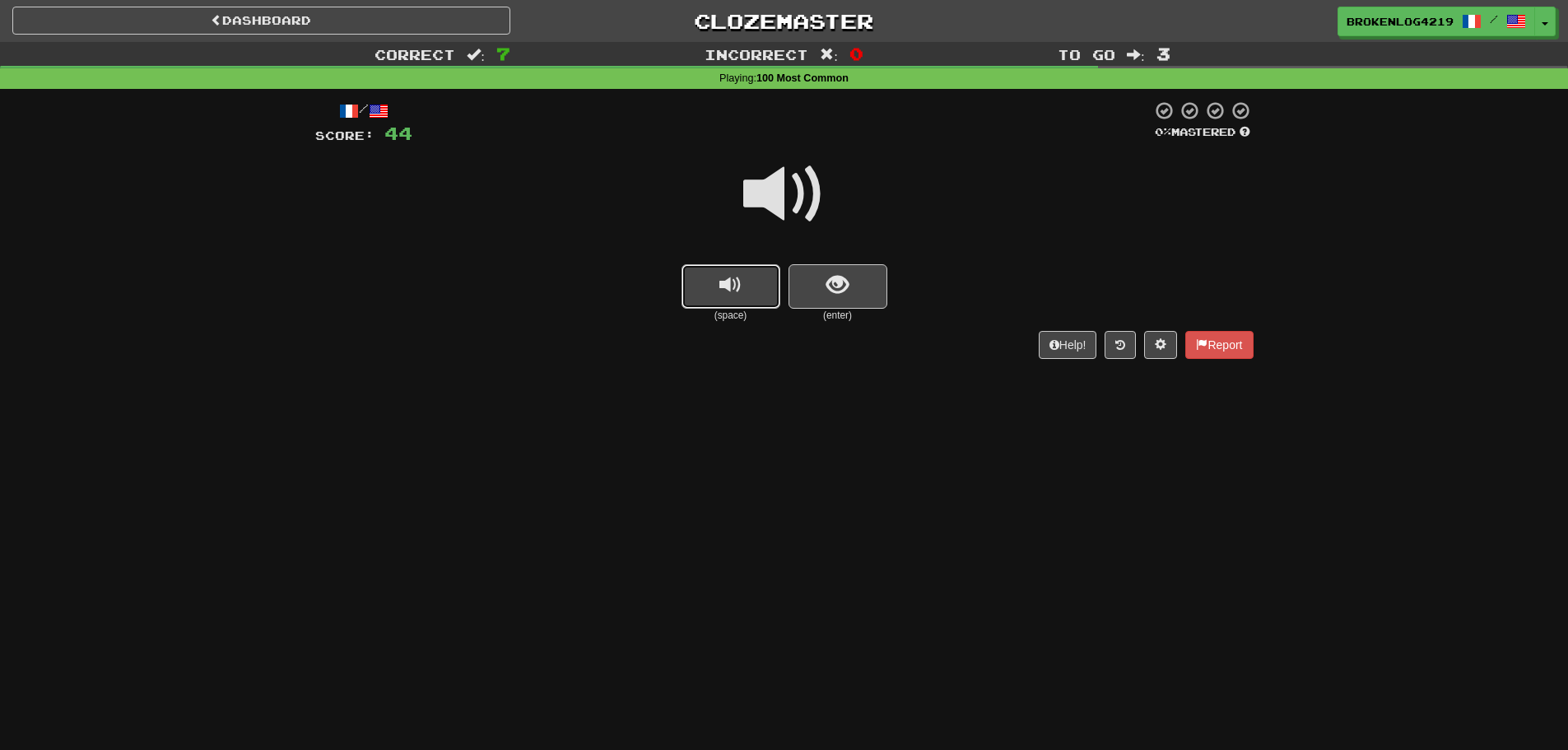
click at [753, 279] on button "replay audio" at bounding box center [731, 286] width 99 height 44
click at [820, 292] on button "show sentence" at bounding box center [838, 286] width 99 height 44
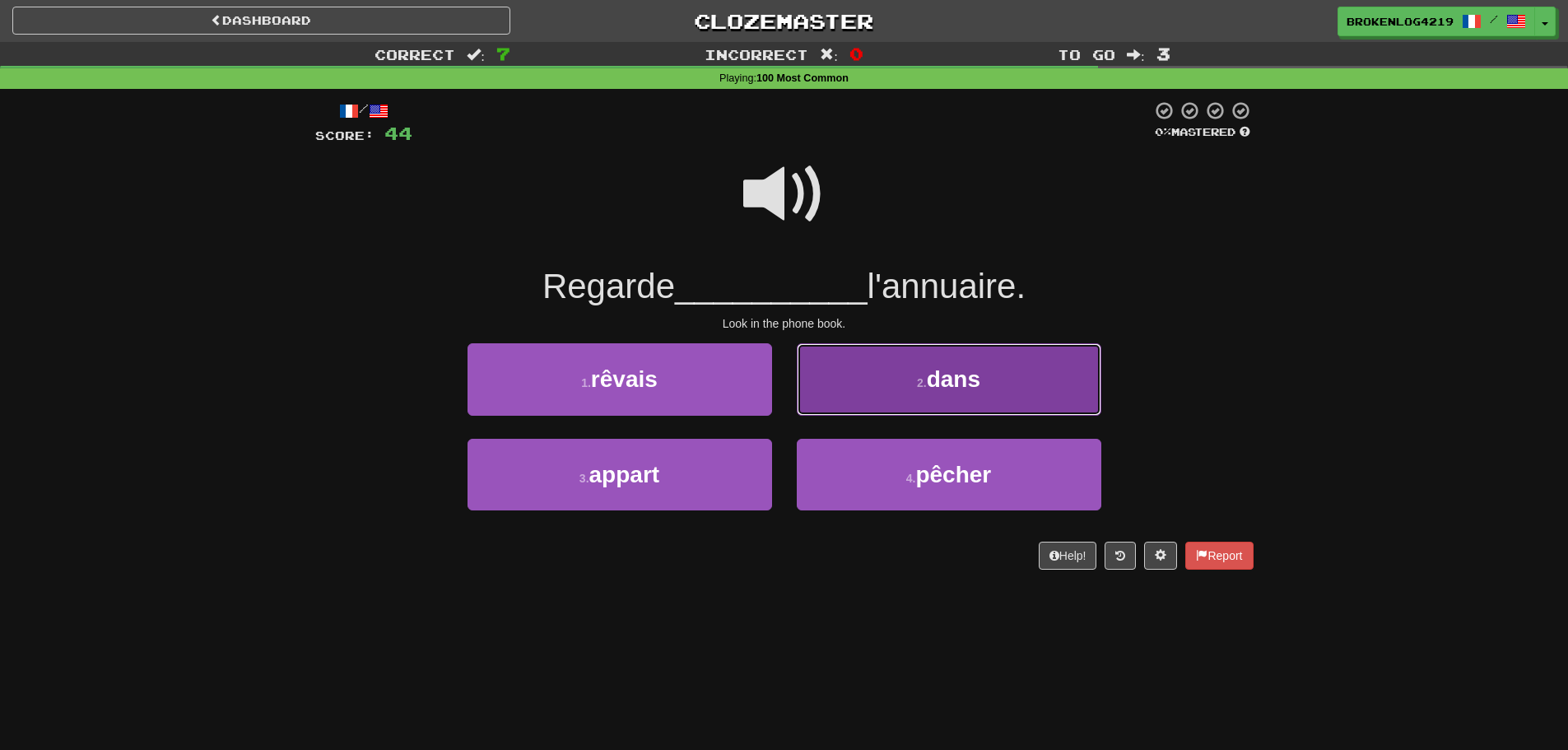
click at [938, 372] on span "dans" at bounding box center [954, 378] width 54 height 25
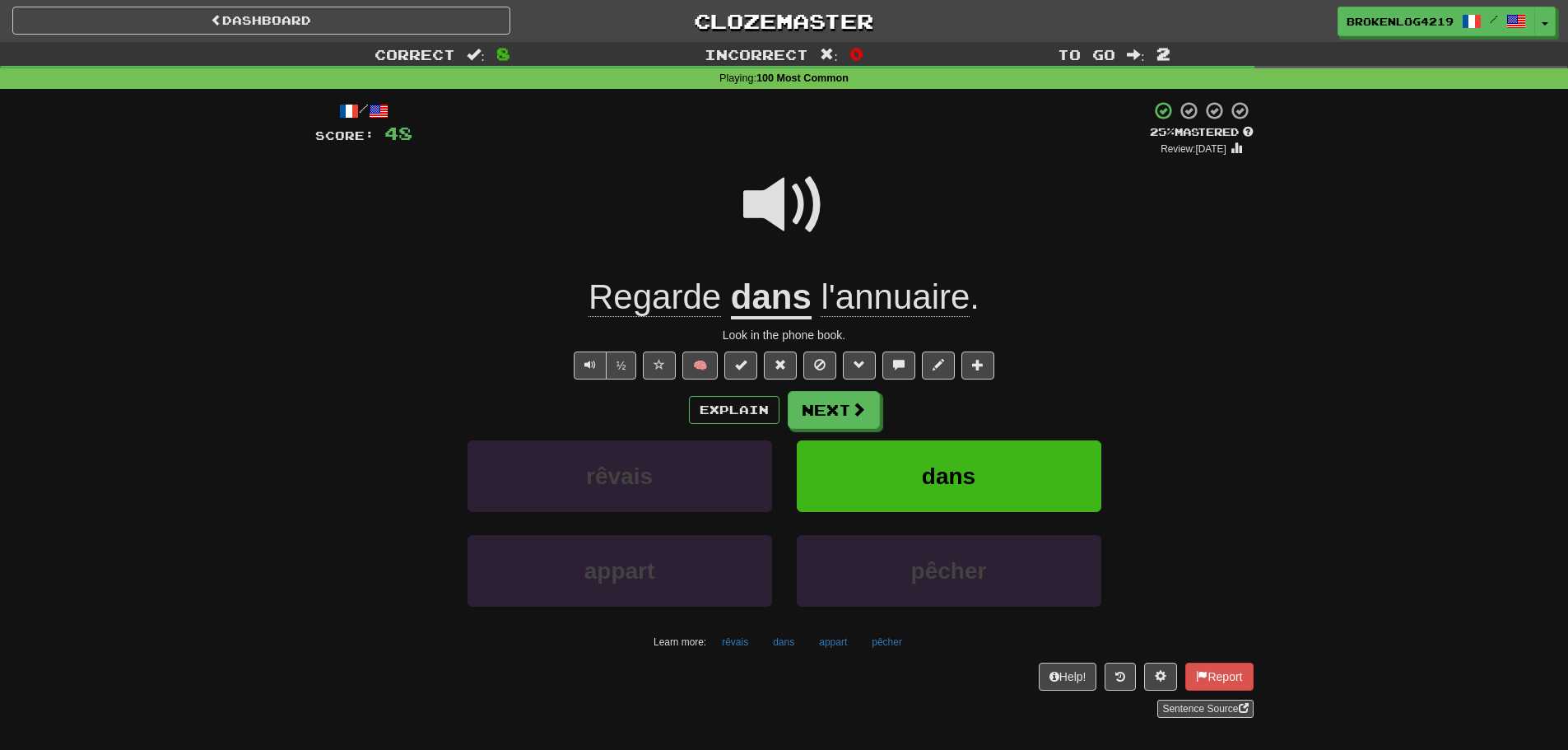
click at [884, 303] on span "l'annuaire" at bounding box center [896, 298] width 149 height 40
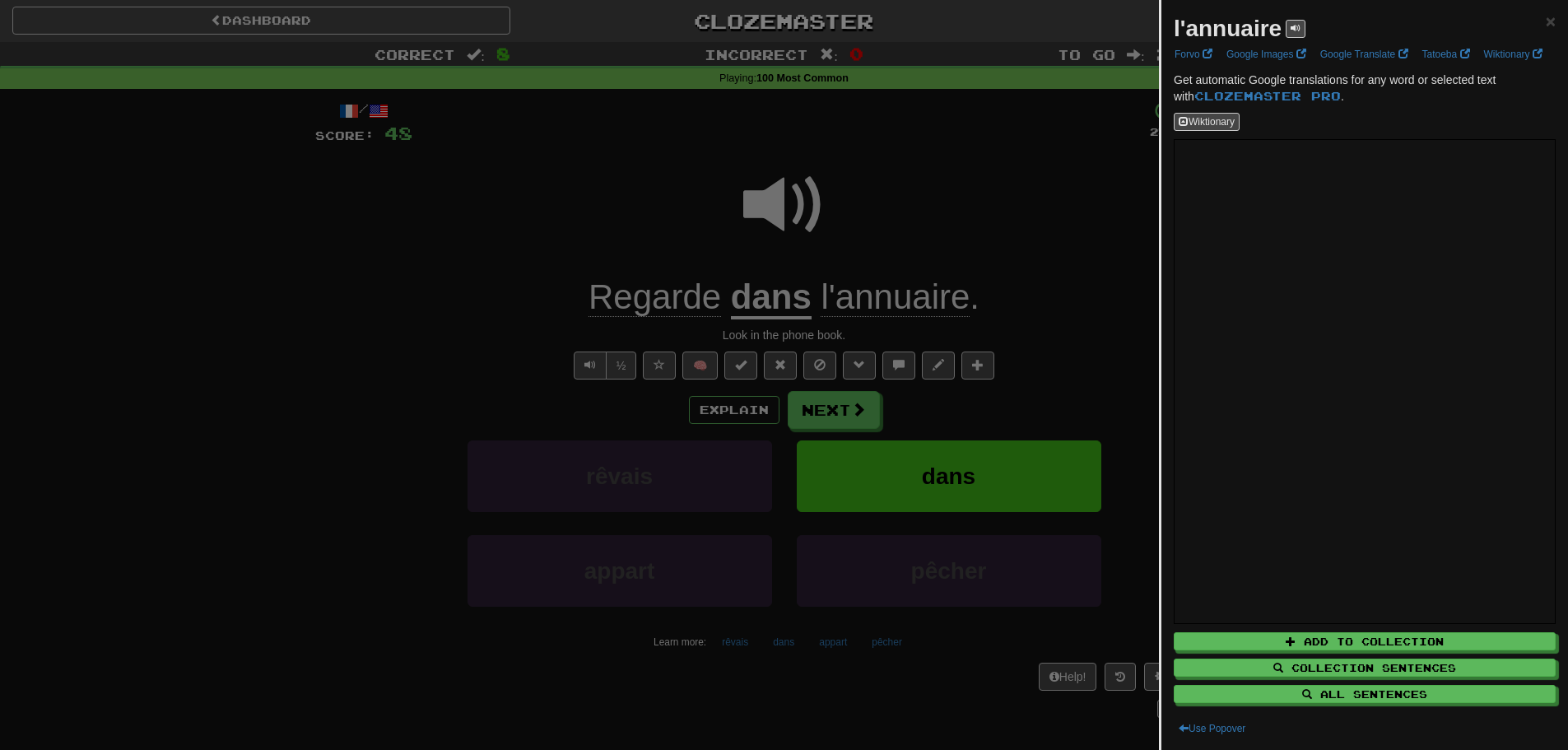
click at [884, 303] on div at bounding box center [784, 375] width 1568 height 750
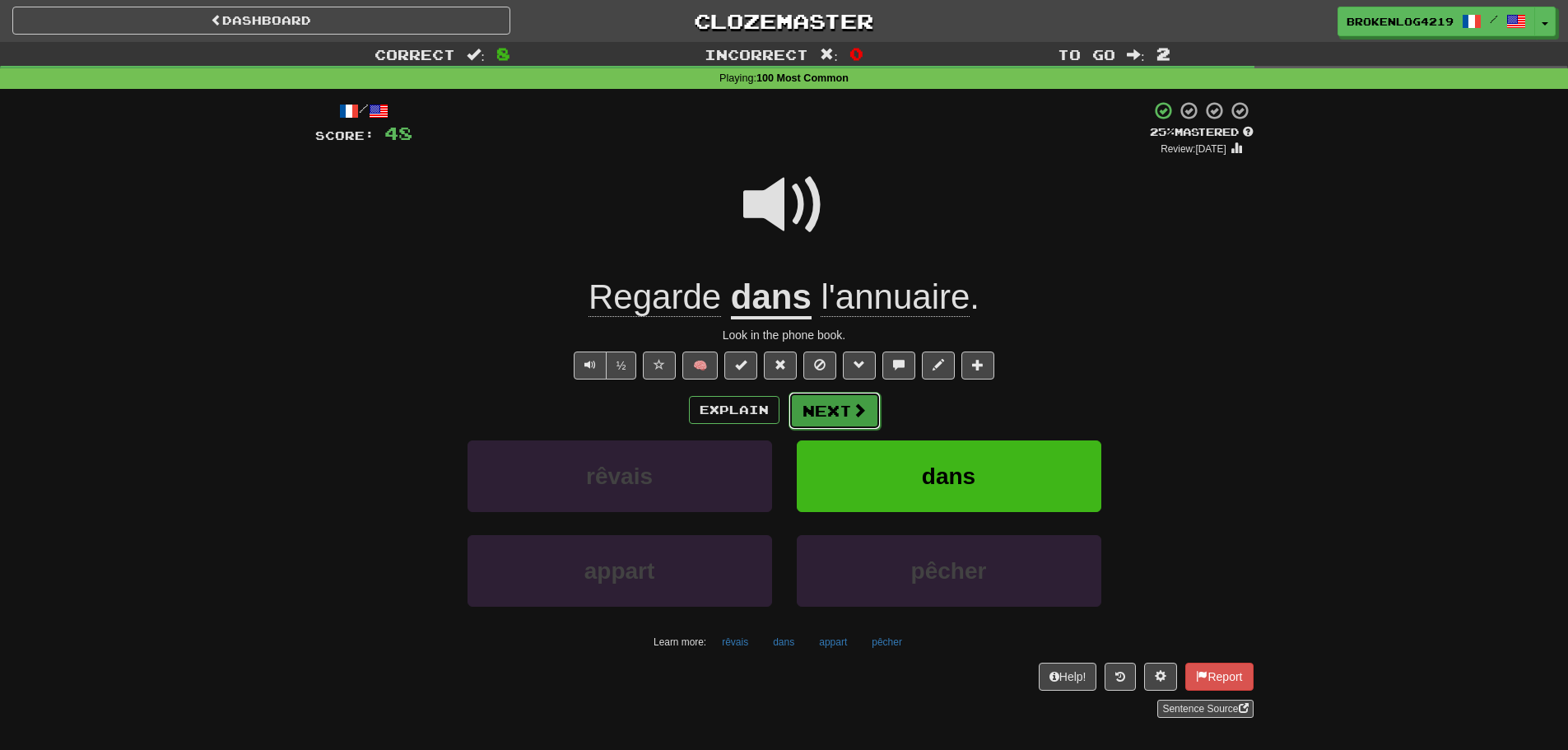
click at [855, 403] on span at bounding box center [859, 410] width 15 height 15
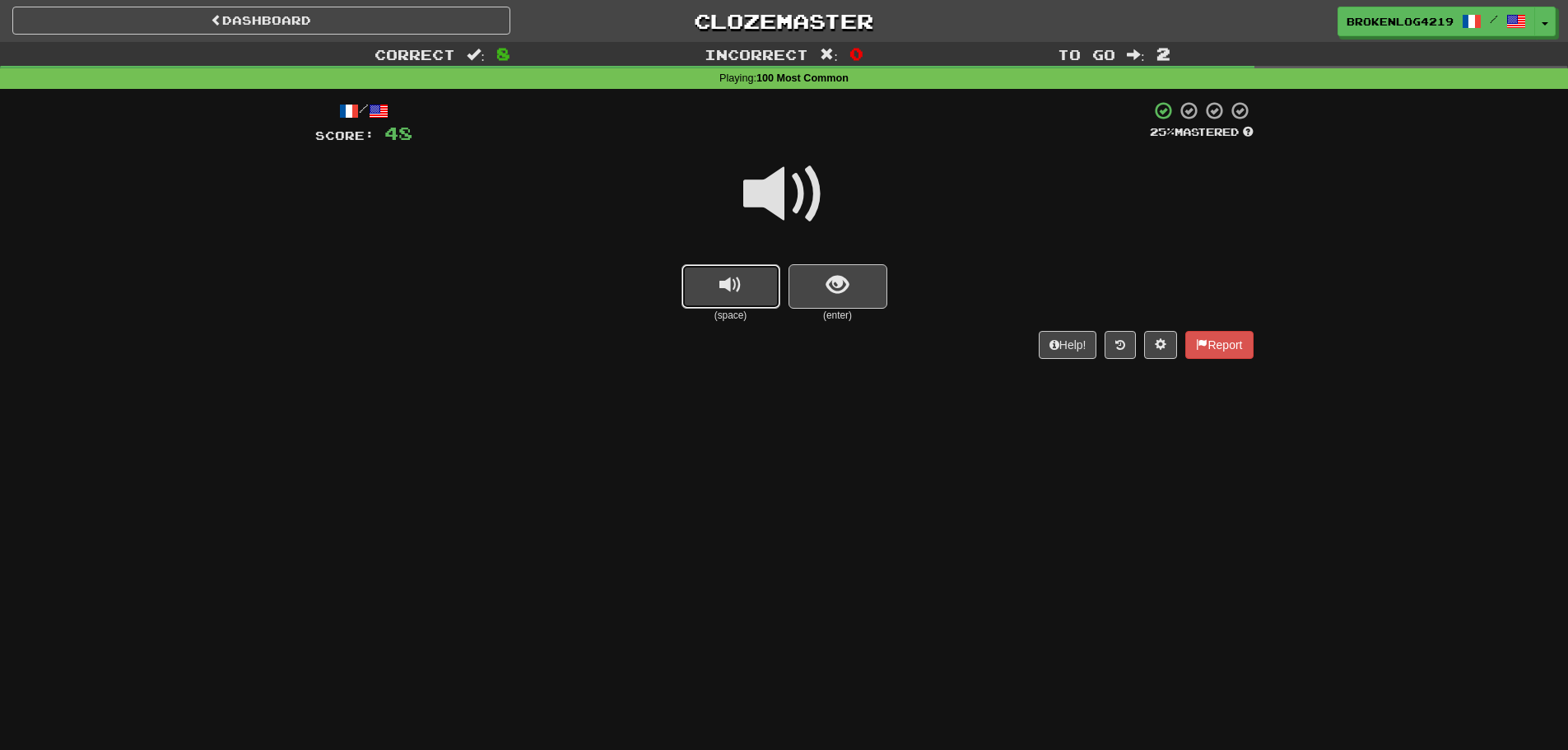
click at [704, 299] on button "replay audio" at bounding box center [731, 286] width 99 height 44
click at [704, 293] on button "replay audio" at bounding box center [731, 286] width 99 height 44
click at [771, 200] on span at bounding box center [784, 194] width 82 height 82
click at [738, 280] on span "replay audio" at bounding box center [731, 286] width 23 height 23
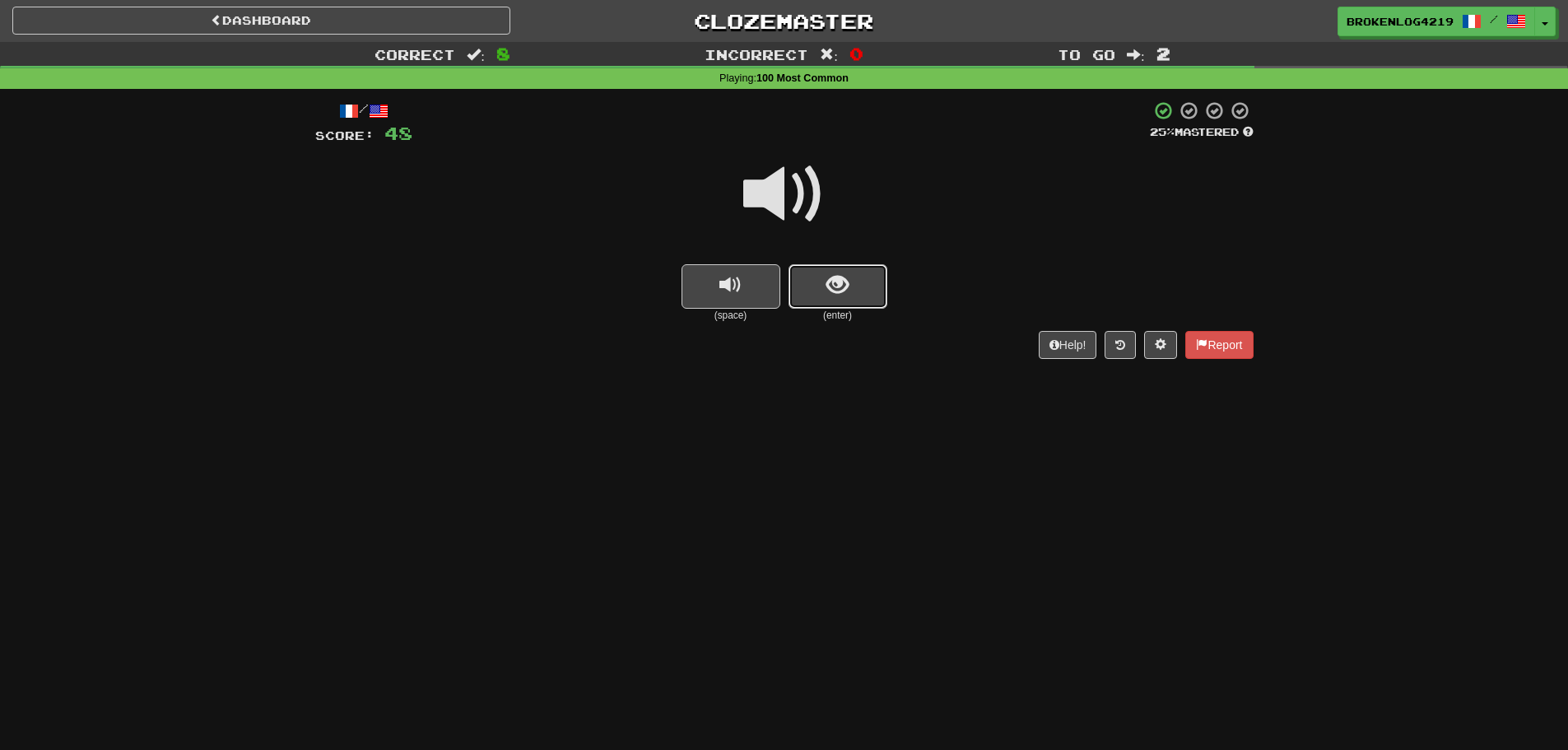
click at [810, 297] on button "show sentence" at bounding box center [838, 286] width 99 height 44
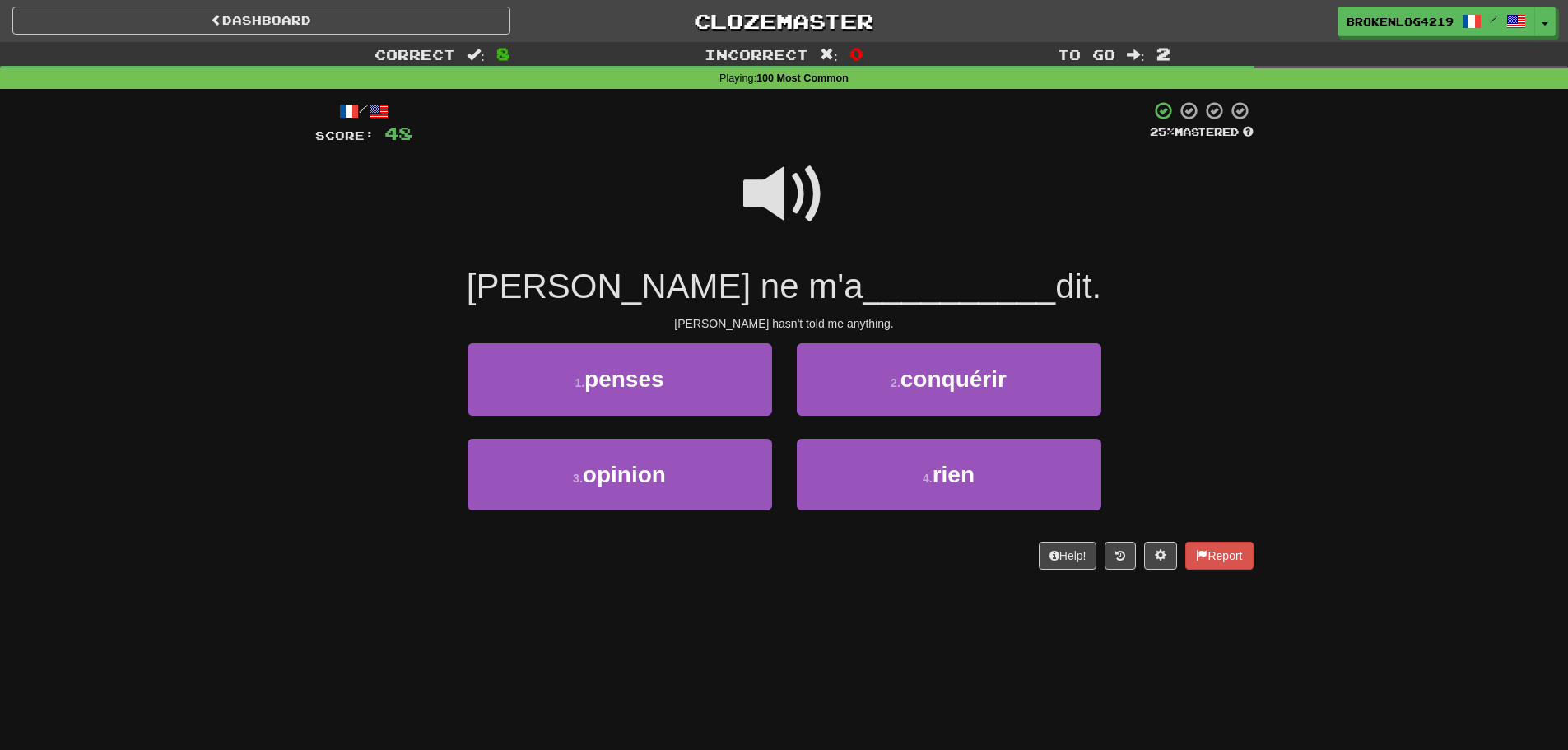
click at [793, 205] on span at bounding box center [784, 194] width 82 height 82
click at [771, 197] on span at bounding box center [784, 194] width 82 height 82
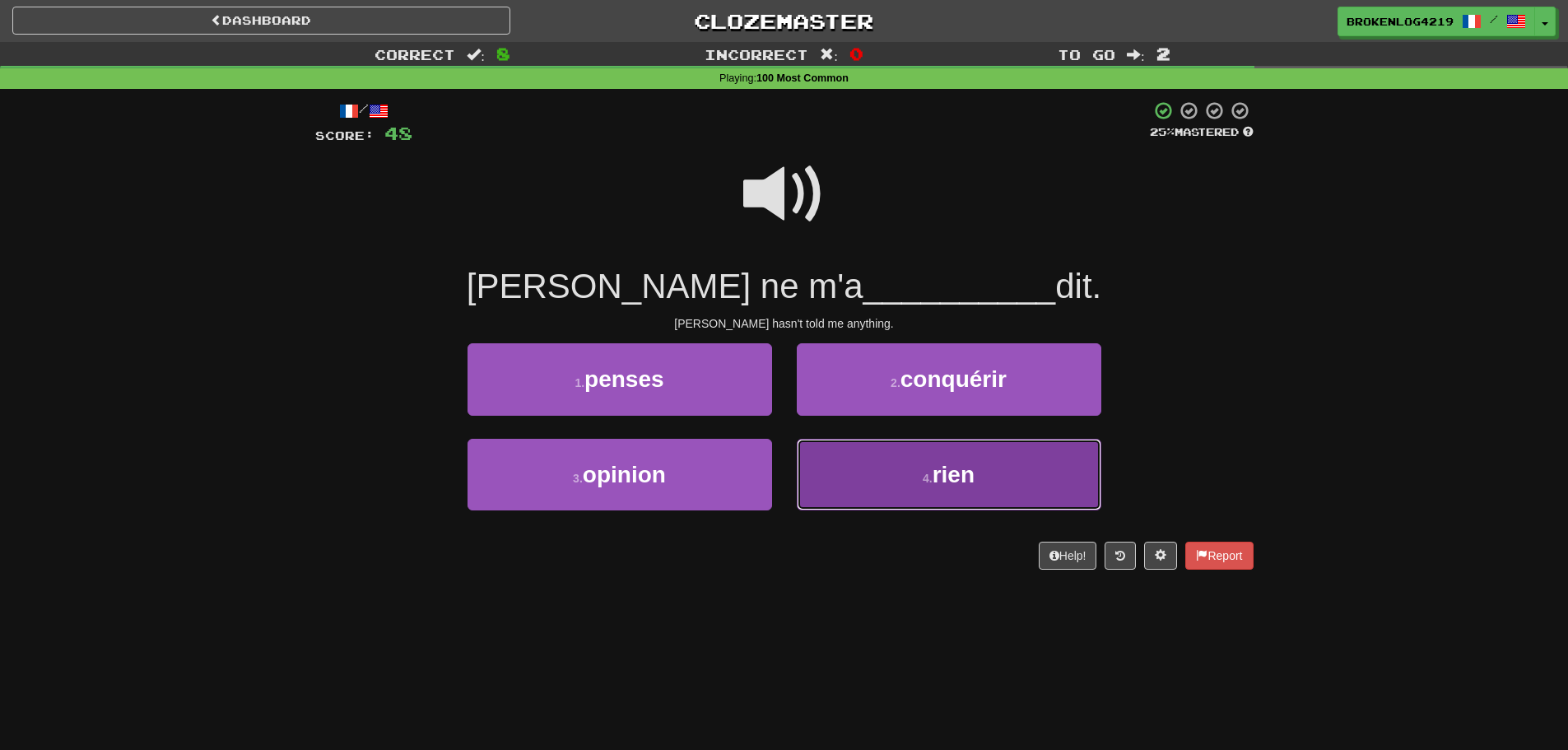
click at [930, 497] on button "4 . rien" at bounding box center [948, 475] width 305 height 72
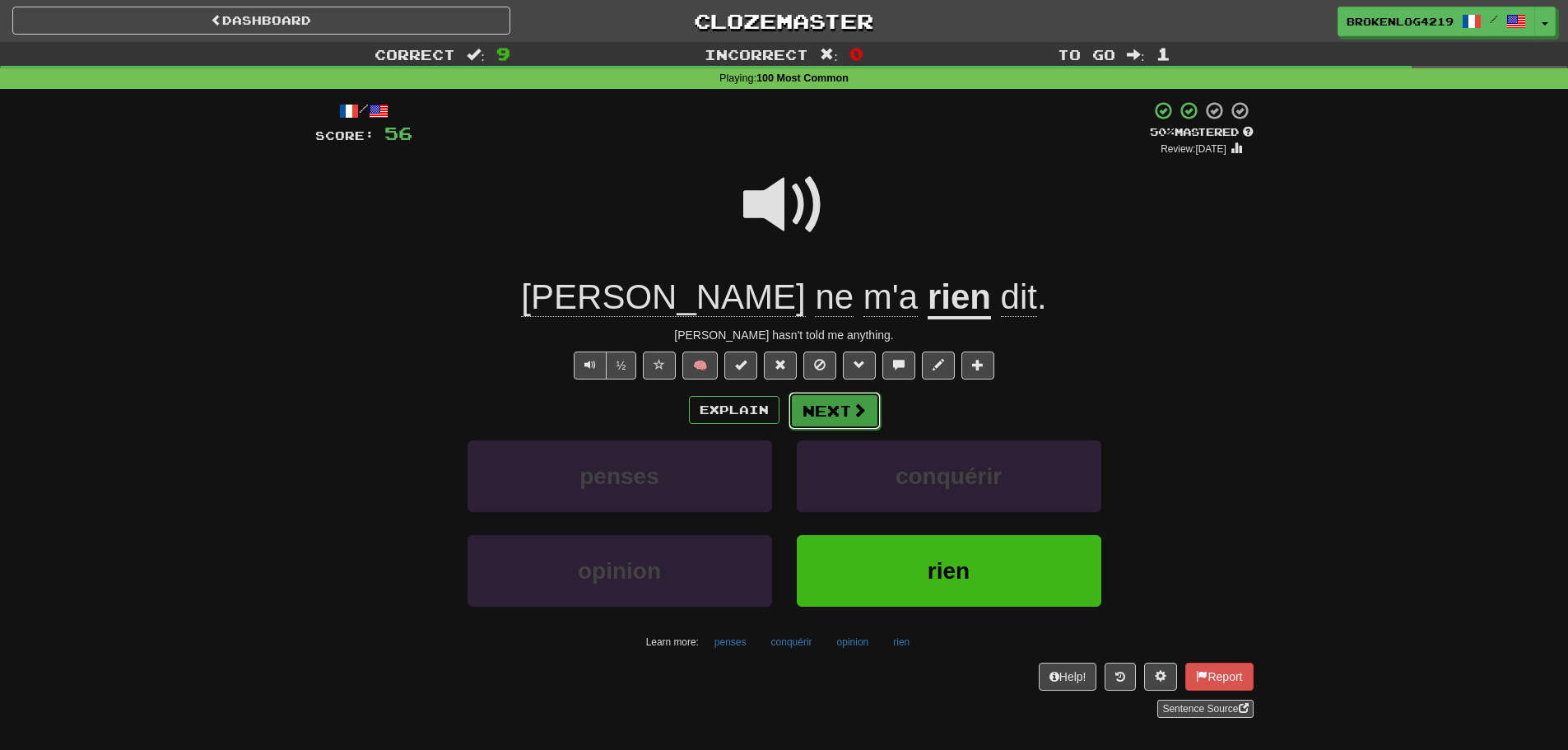
click at [859, 417] on span at bounding box center [859, 410] width 15 height 15
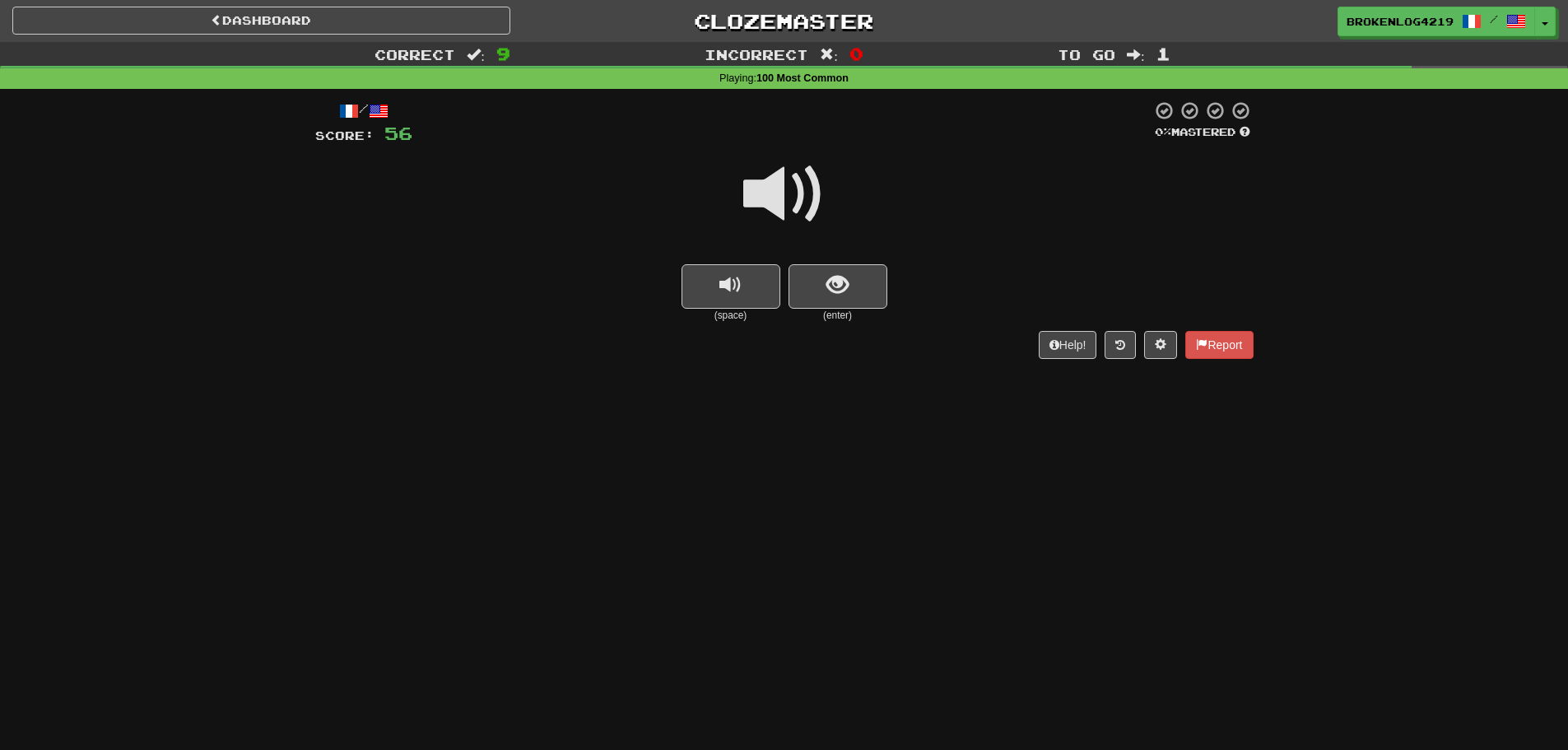
click at [786, 192] on span at bounding box center [784, 194] width 82 height 82
click at [793, 188] on span at bounding box center [784, 194] width 82 height 82
click at [848, 290] on span "show sentence" at bounding box center [837, 286] width 23 height 23
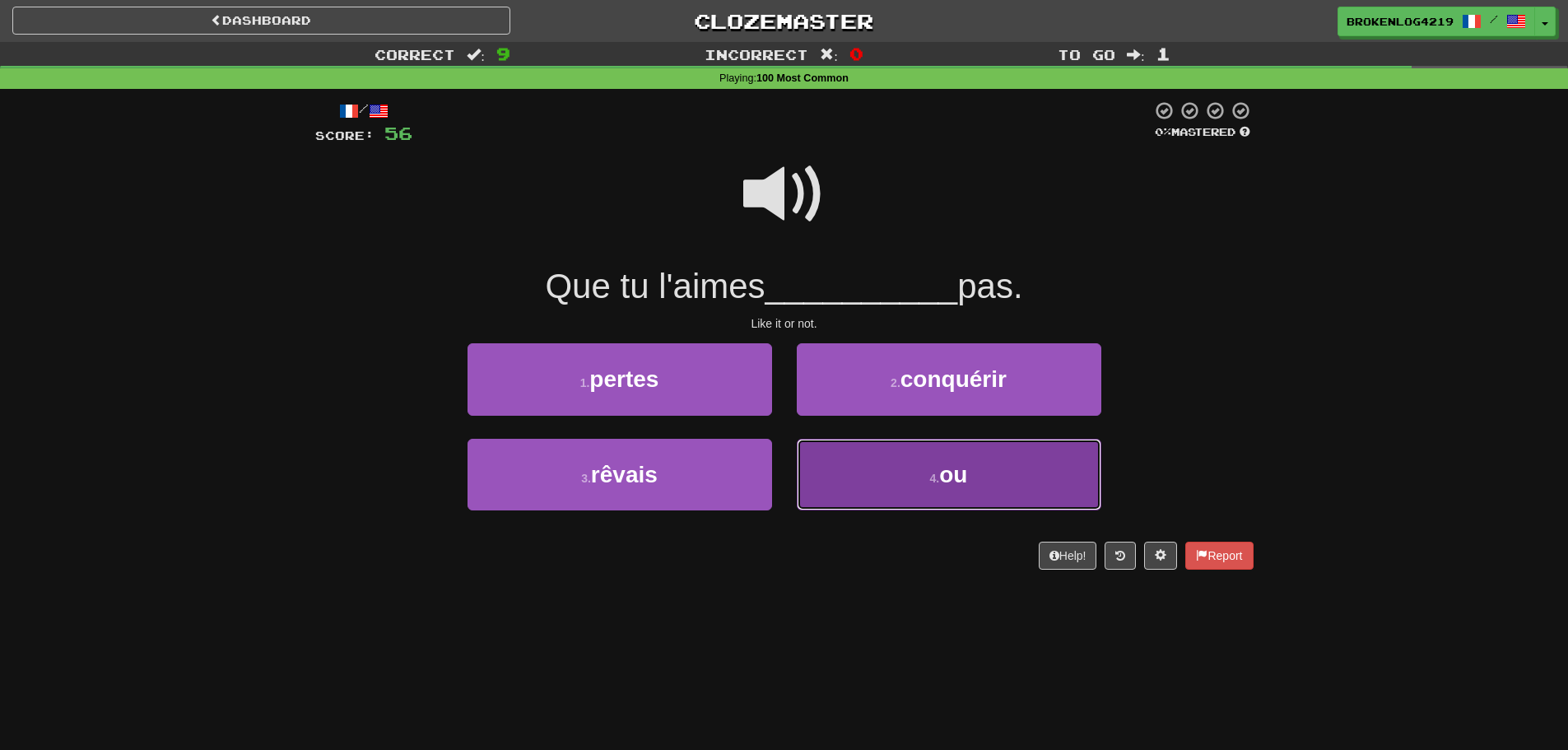
click at [842, 464] on button "4 . ou" at bounding box center [948, 475] width 305 height 72
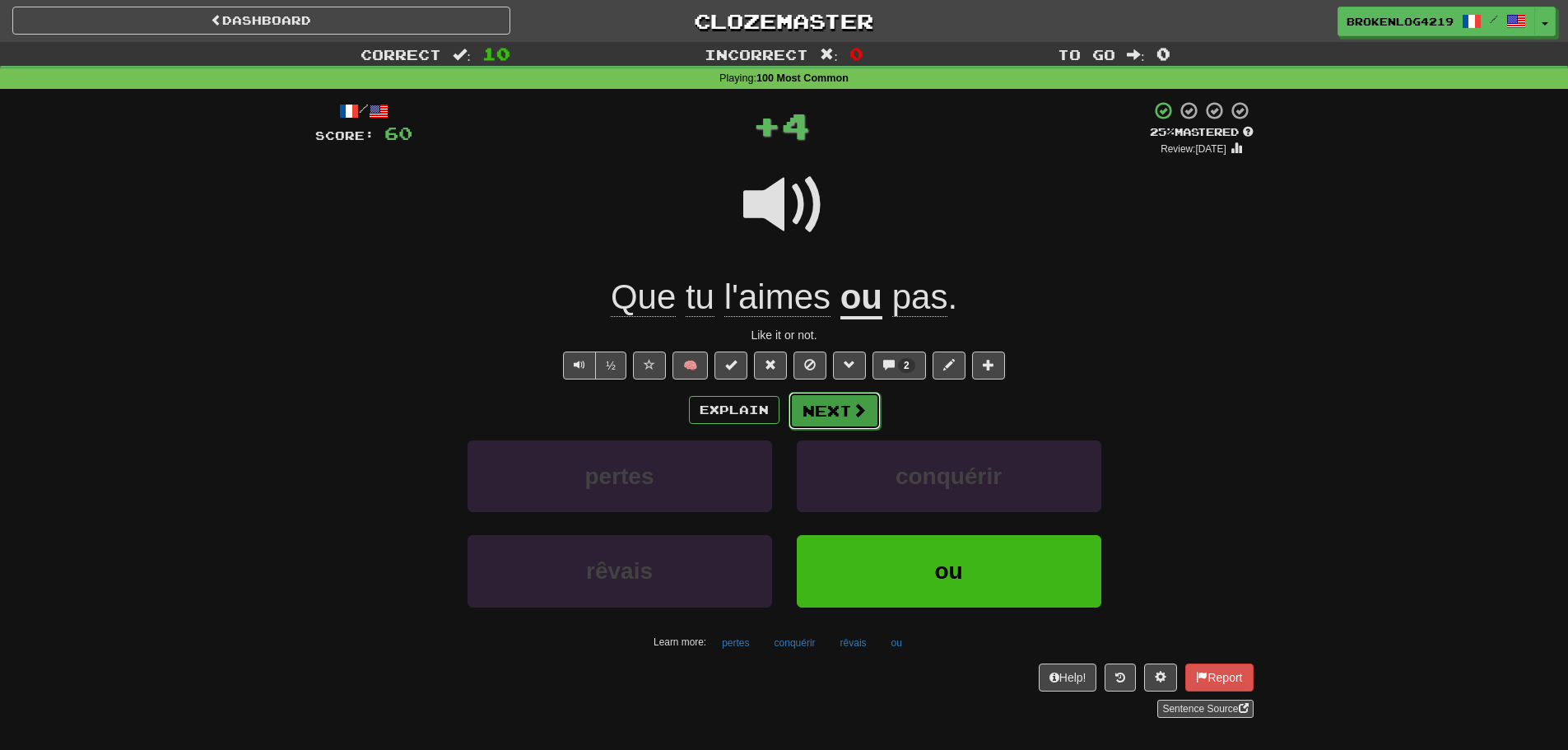
click at [830, 402] on button "Next" at bounding box center [835, 411] width 92 height 38
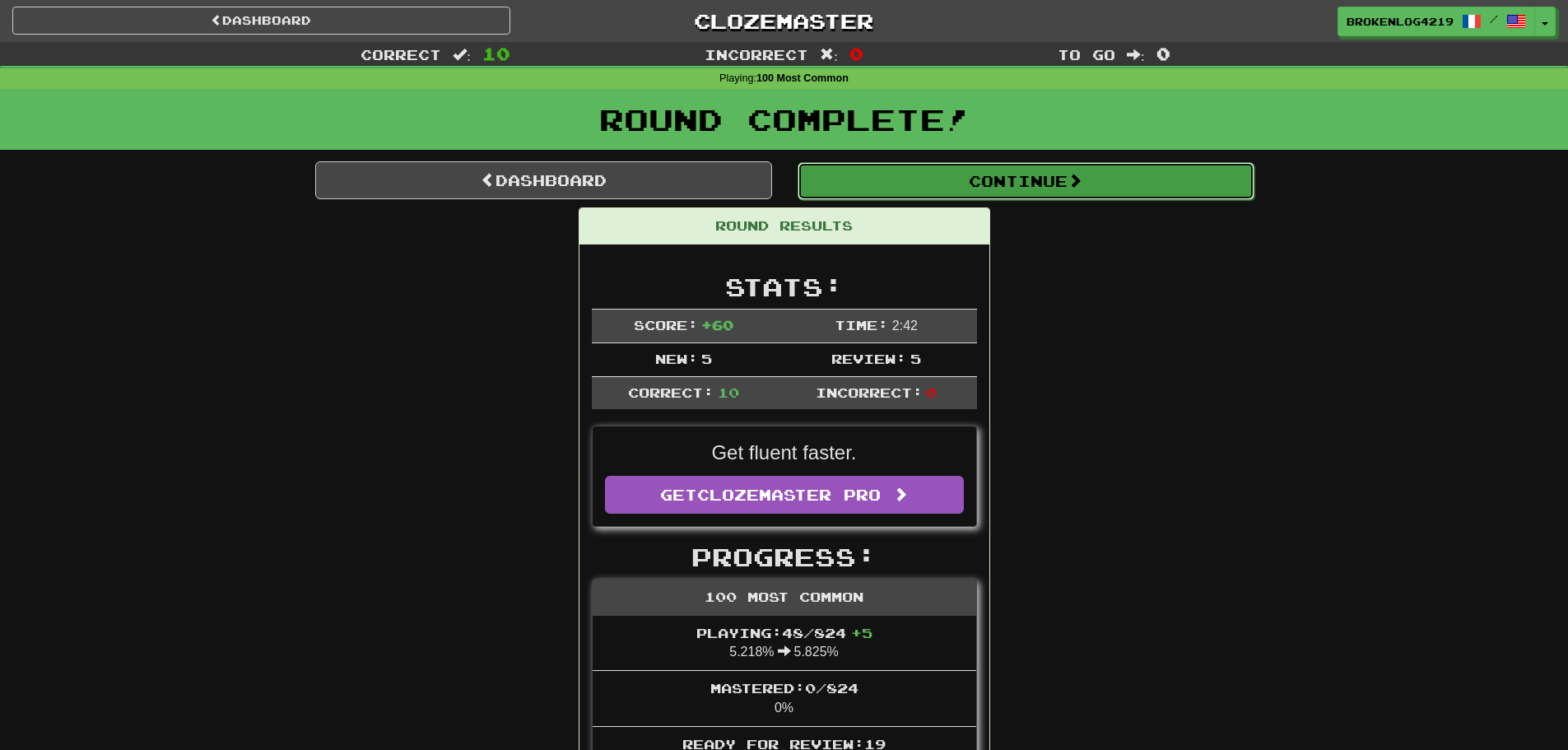
click at [957, 184] on button "Continue" at bounding box center [1026, 181] width 457 height 38
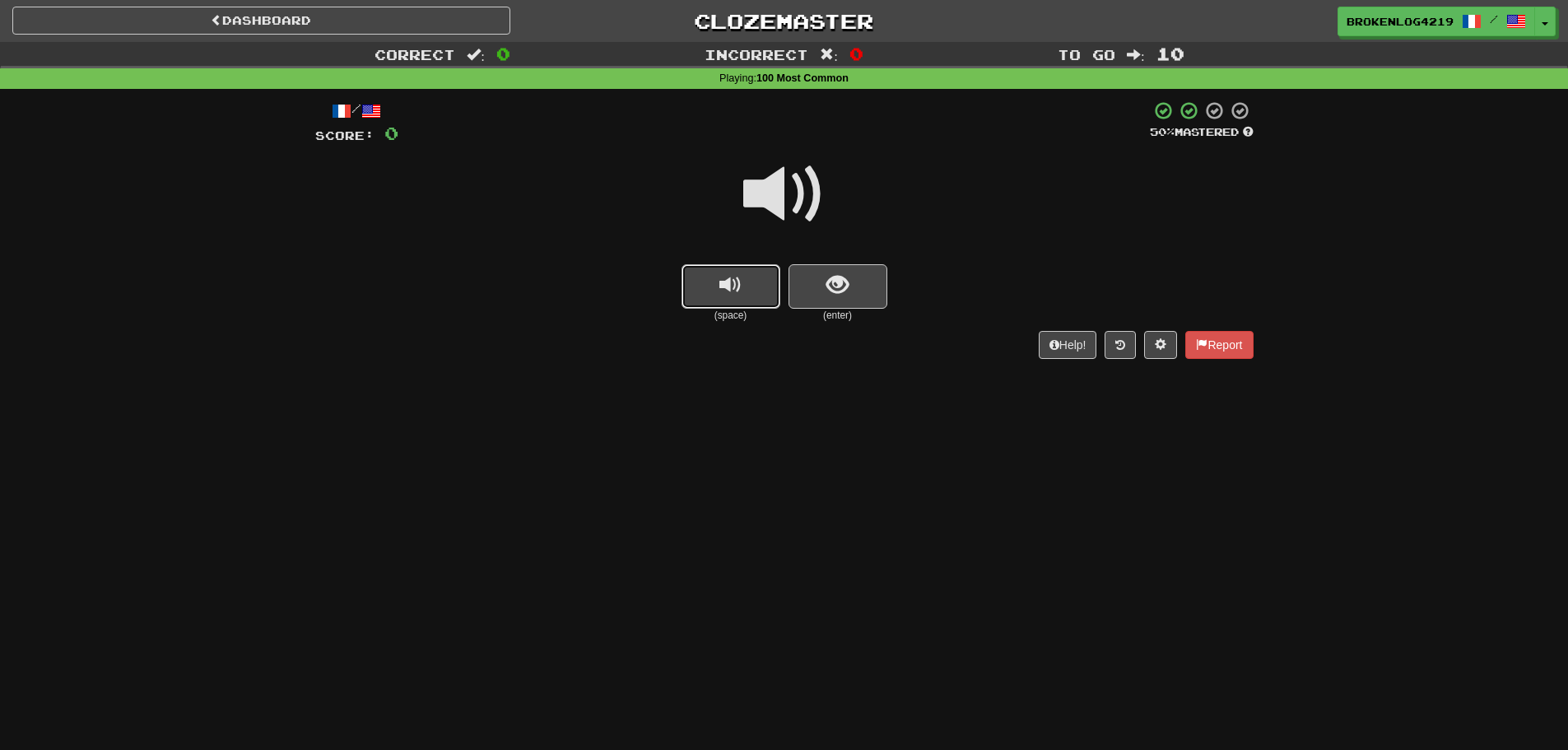
click at [745, 281] on button "replay audio" at bounding box center [731, 286] width 99 height 44
click at [886, 278] on button "show sentence" at bounding box center [838, 286] width 99 height 44
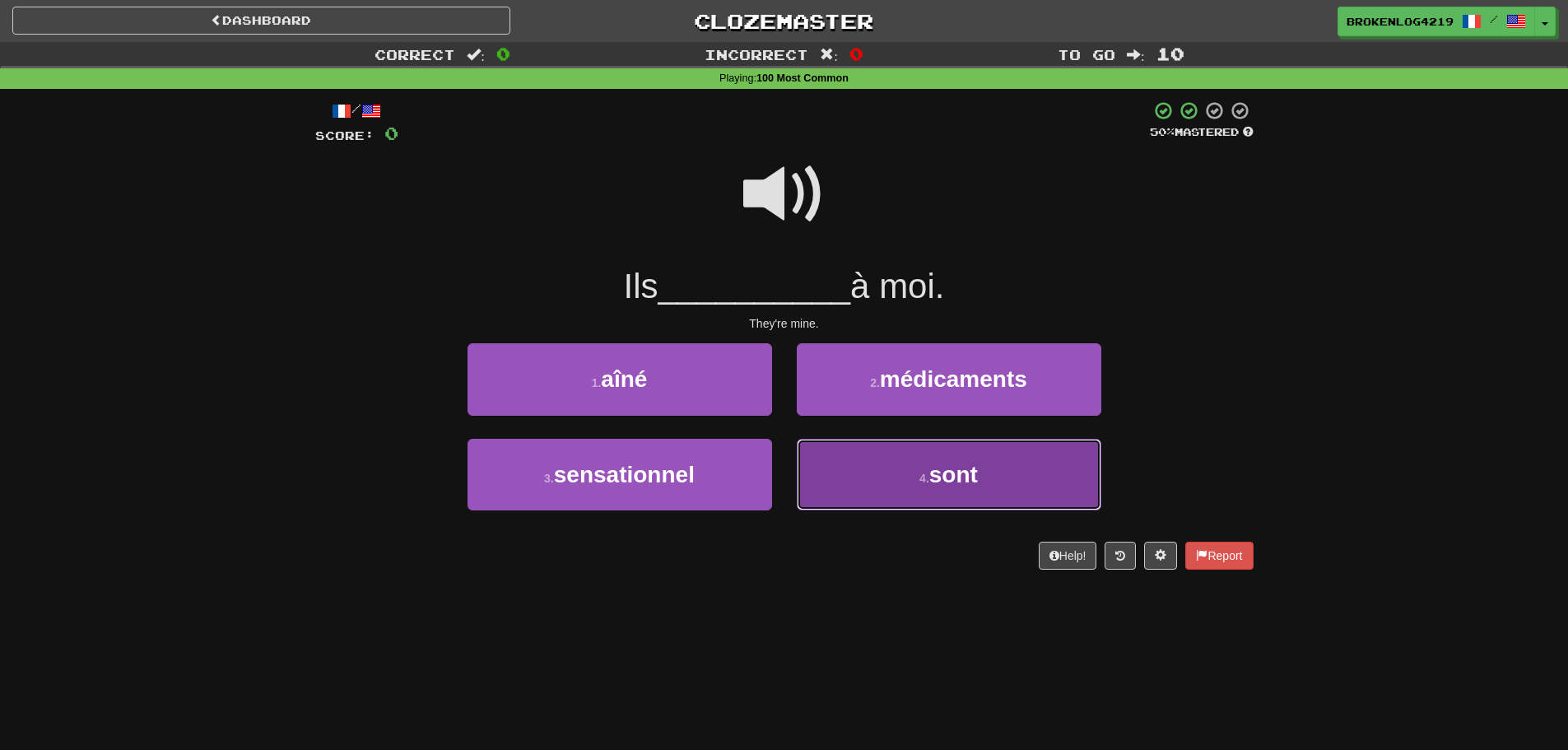
click at [992, 509] on button "4 . sont" at bounding box center [948, 475] width 305 height 72
